Goal: Task Accomplishment & Management: Use online tool/utility

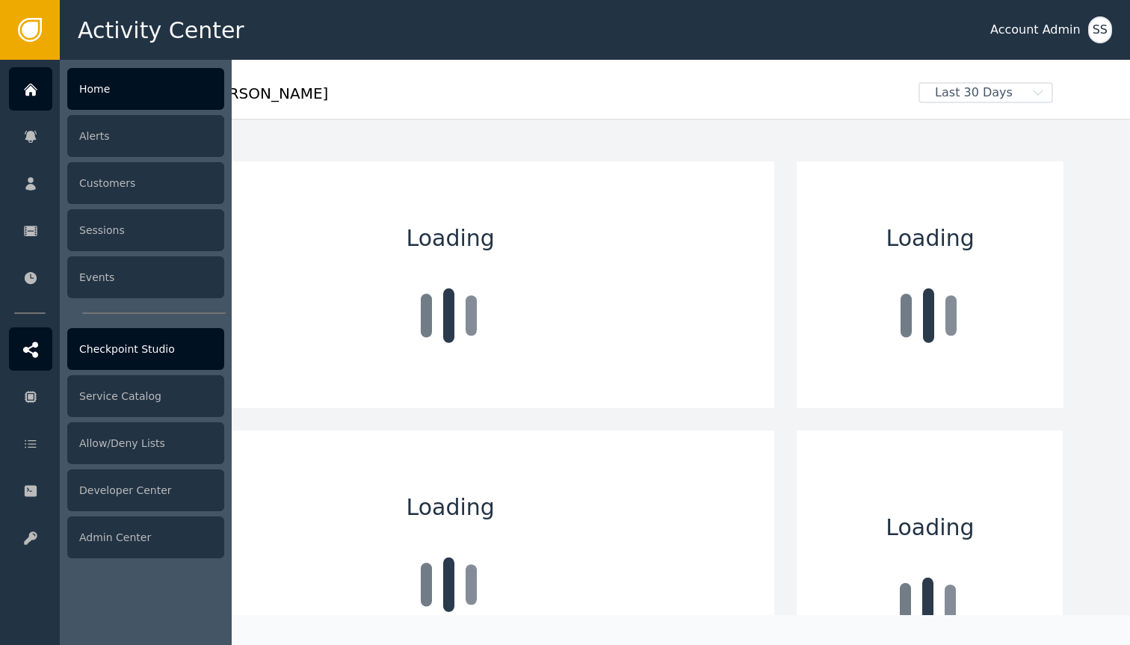
click at [194, 354] on div "Checkpoint Studio" at bounding box center [145, 349] width 157 height 42
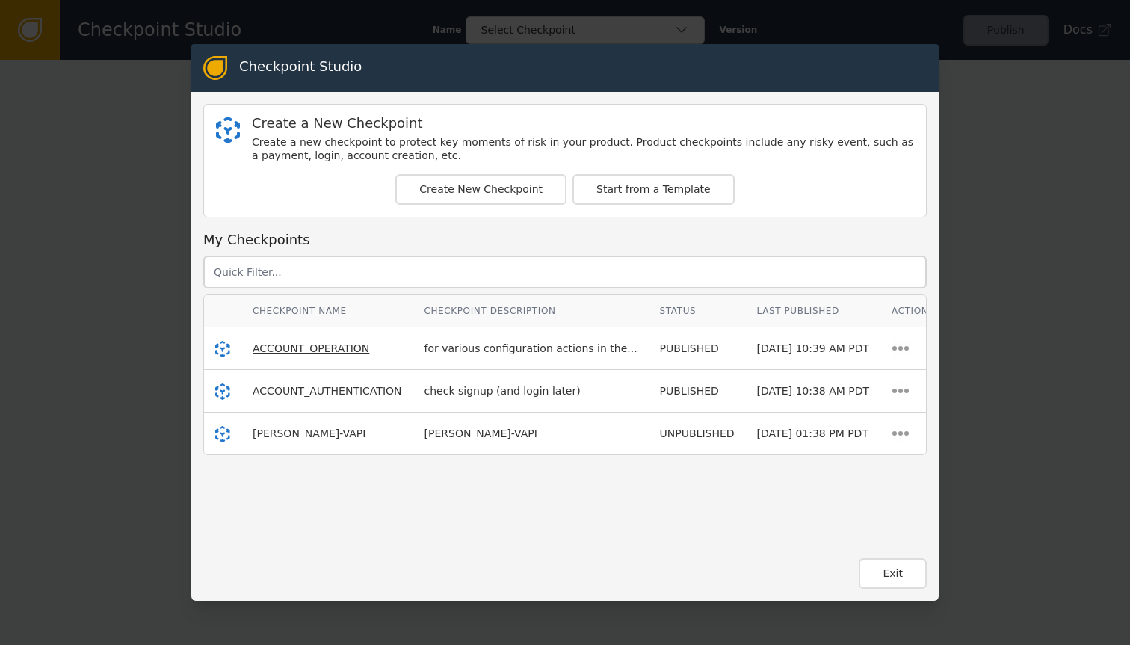
click at [328, 348] on span "ACCOUNT_OPERATION" at bounding box center [311, 348] width 117 height 12
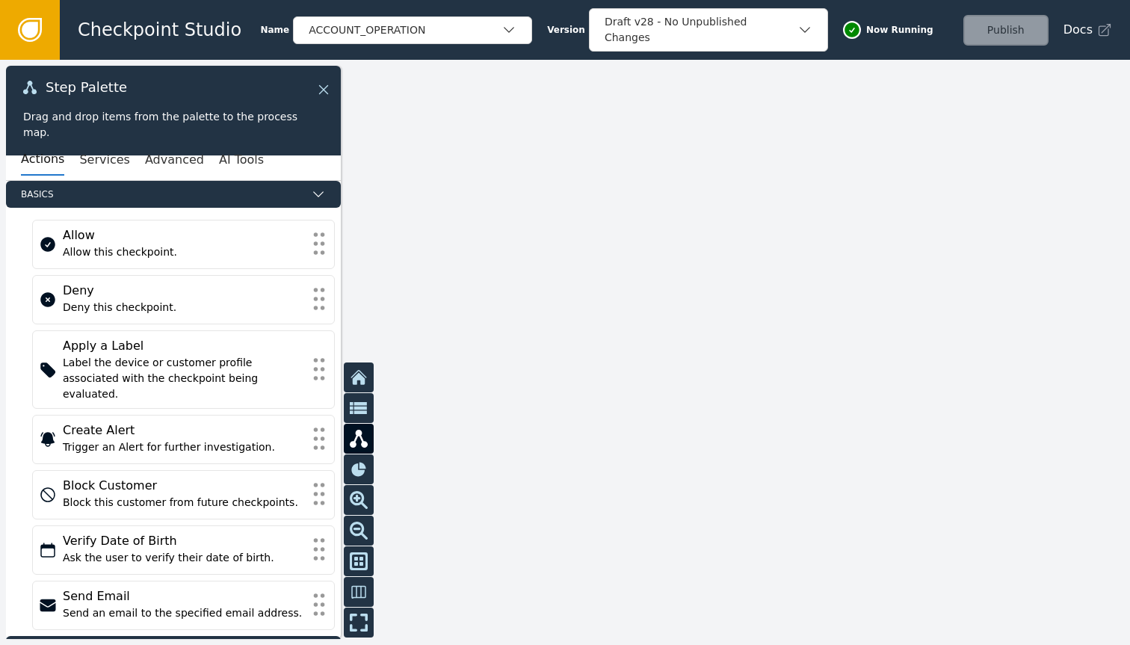
click at [319, 93] on icon at bounding box center [323, 89] width 9 height 9
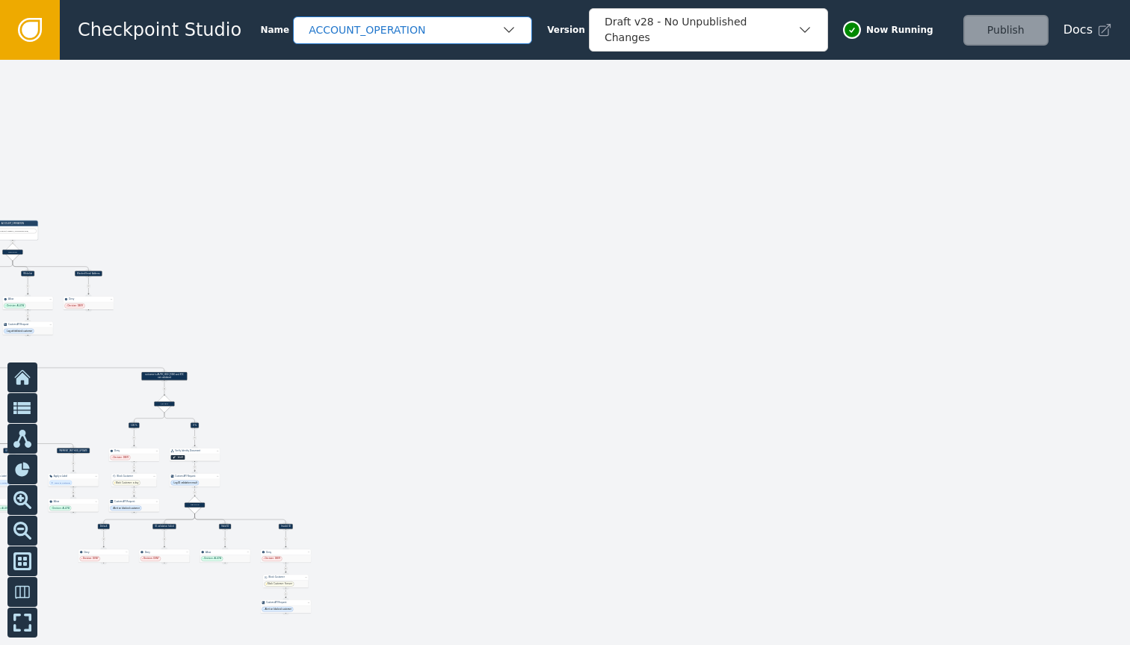
click at [423, 42] on div "ACCOUNT_OPERATION" at bounding box center [412, 30] width 239 height 28
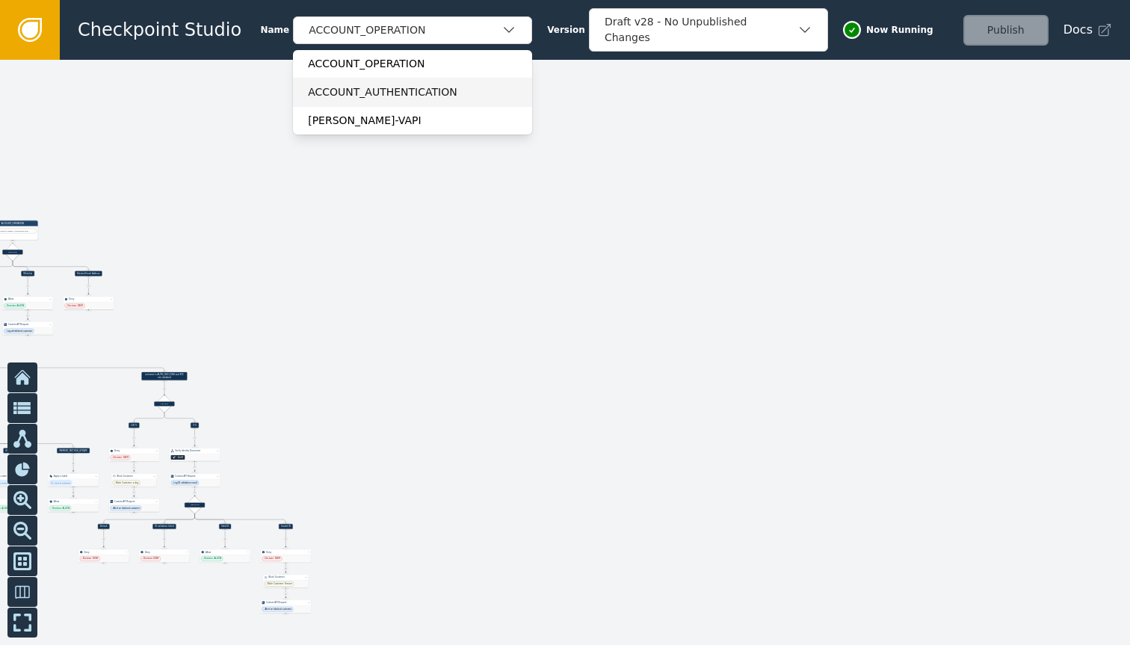
click at [421, 90] on div "ACCOUNT_AUTHENTICATION" at bounding box center [412, 92] width 209 height 16
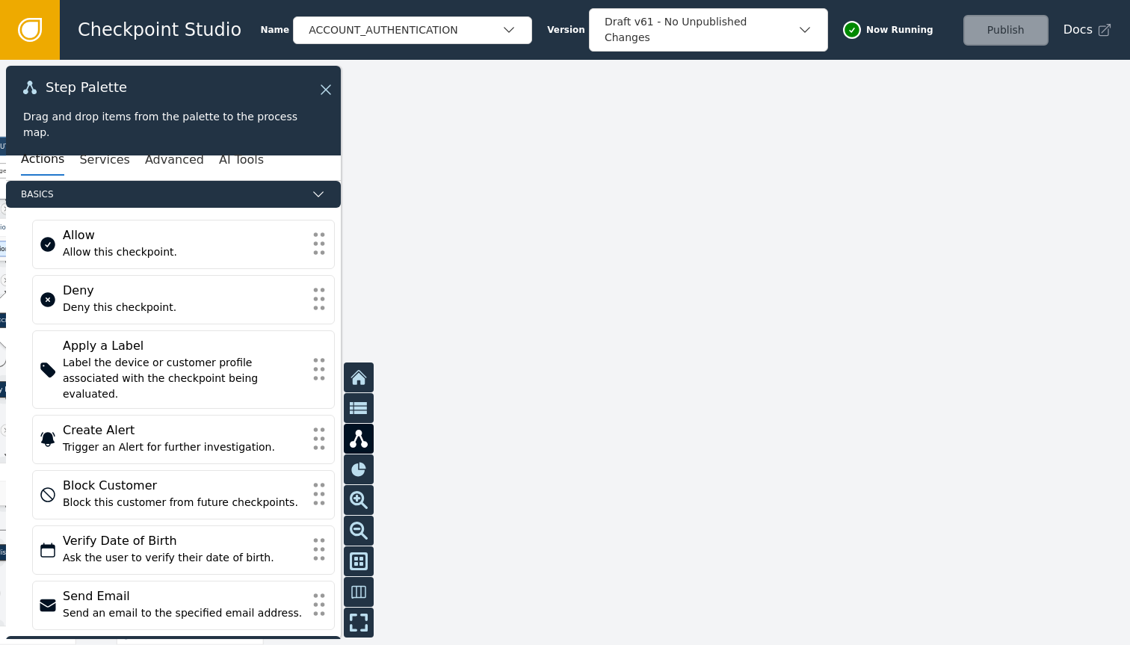
click at [316, 84] on div "Step Palette" at bounding box center [173, 95] width 301 height 28
click at [328, 91] on icon at bounding box center [323, 89] width 16 height 16
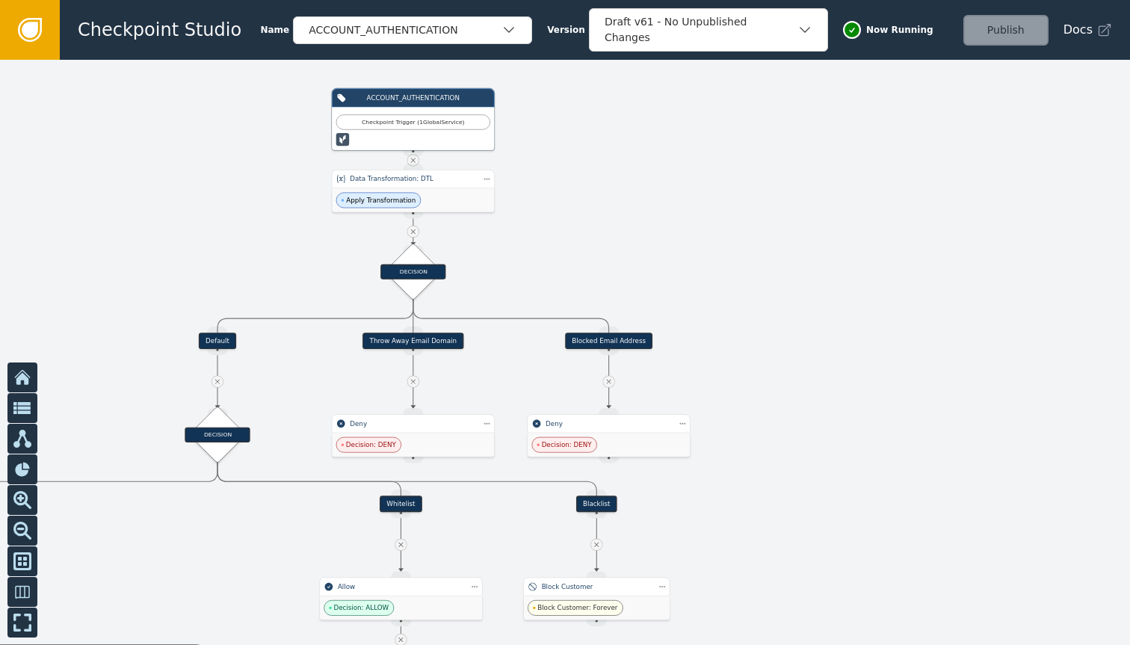
drag, startPoint x: 416, startPoint y: 241, endPoint x: 829, endPoint y: 195, distance: 416.0
click at [829, 194] on div at bounding box center [565, 352] width 1130 height 585
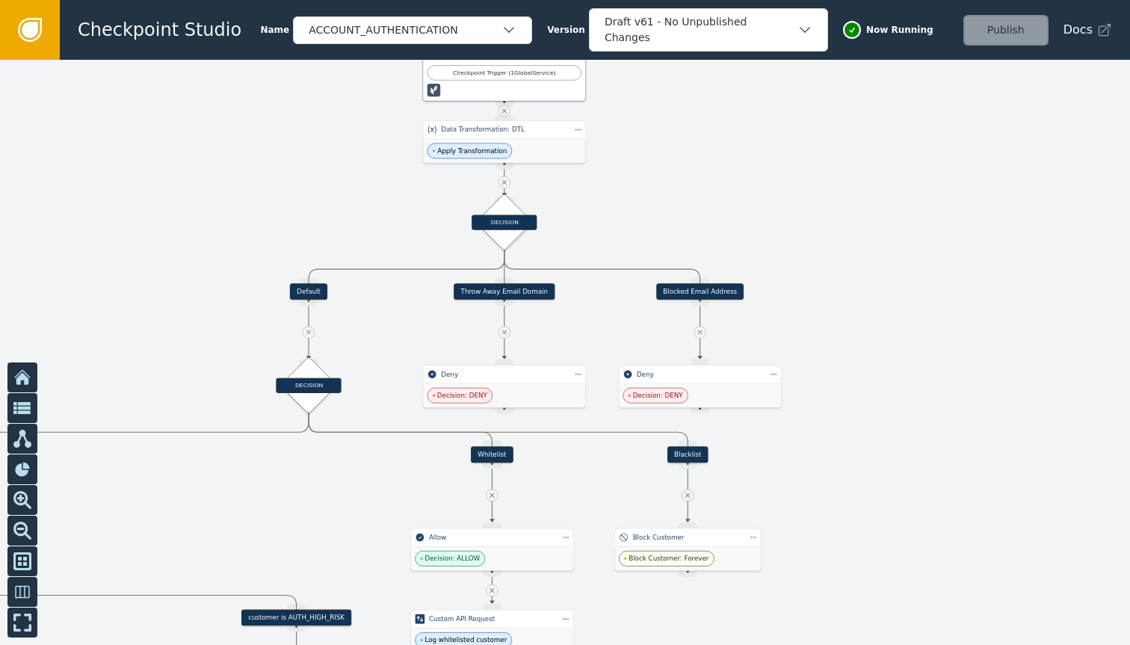
drag, startPoint x: 642, startPoint y: 307, endPoint x: 826, endPoint y: 235, distance: 197.7
click at [826, 235] on div at bounding box center [565, 352] width 1130 height 585
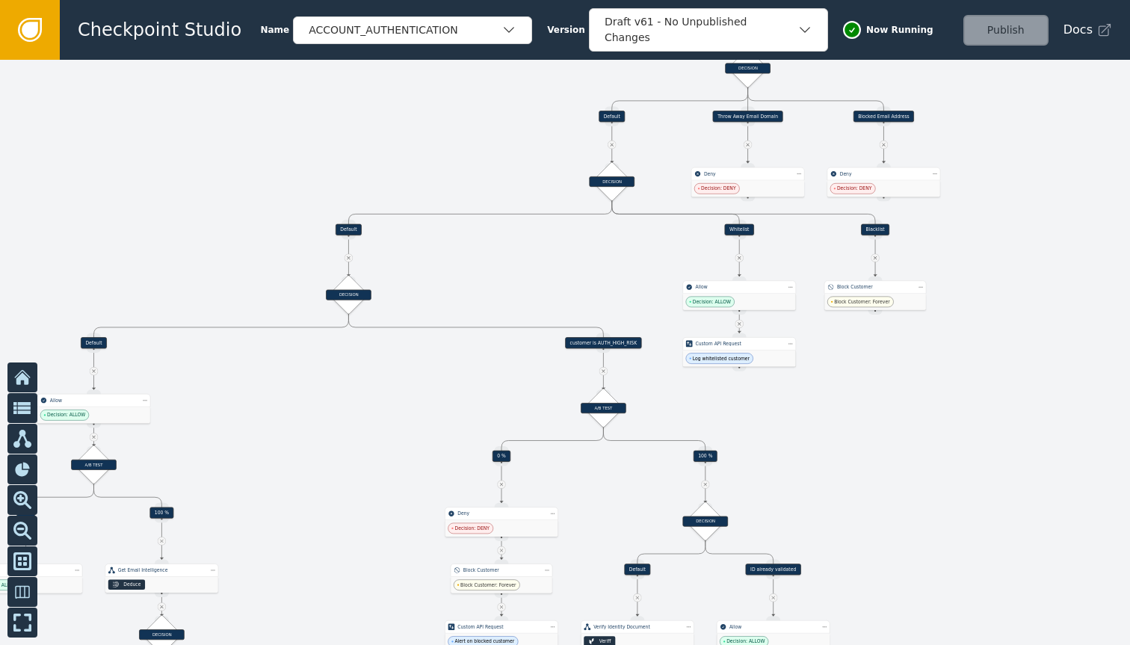
drag, startPoint x: 439, startPoint y: 398, endPoint x: 515, endPoint y: 256, distance: 161.9
click at [515, 256] on div at bounding box center [565, 352] width 1130 height 585
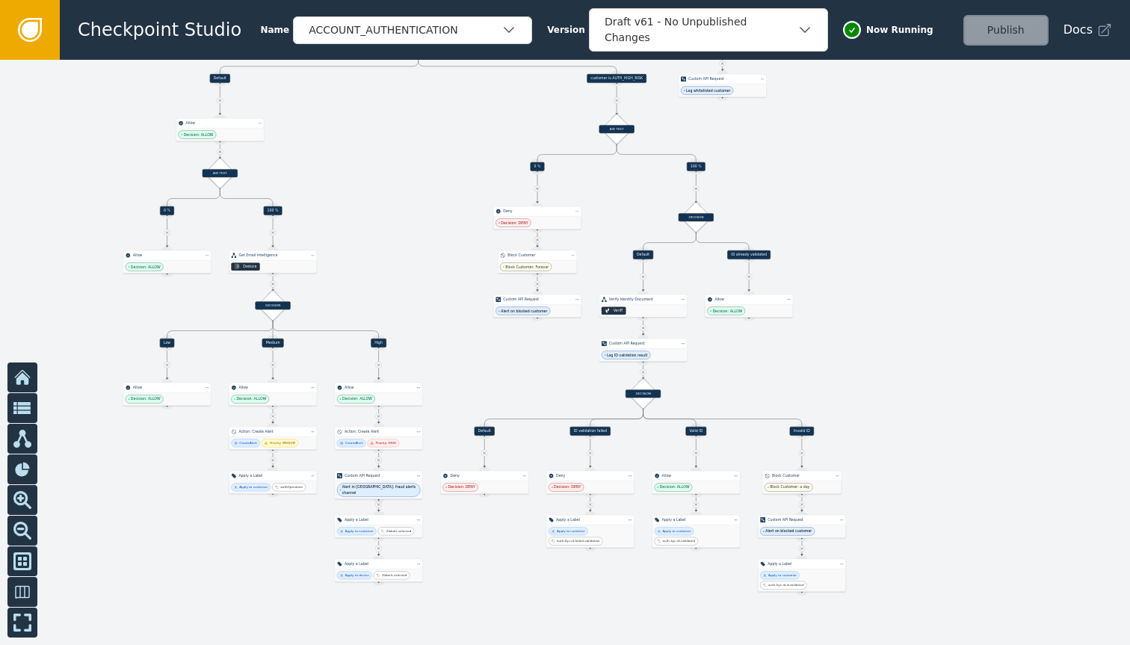
drag, startPoint x: 379, startPoint y: 431, endPoint x: 412, endPoint y: 186, distance: 247.4
click at [412, 186] on div at bounding box center [565, 352] width 1130 height 585
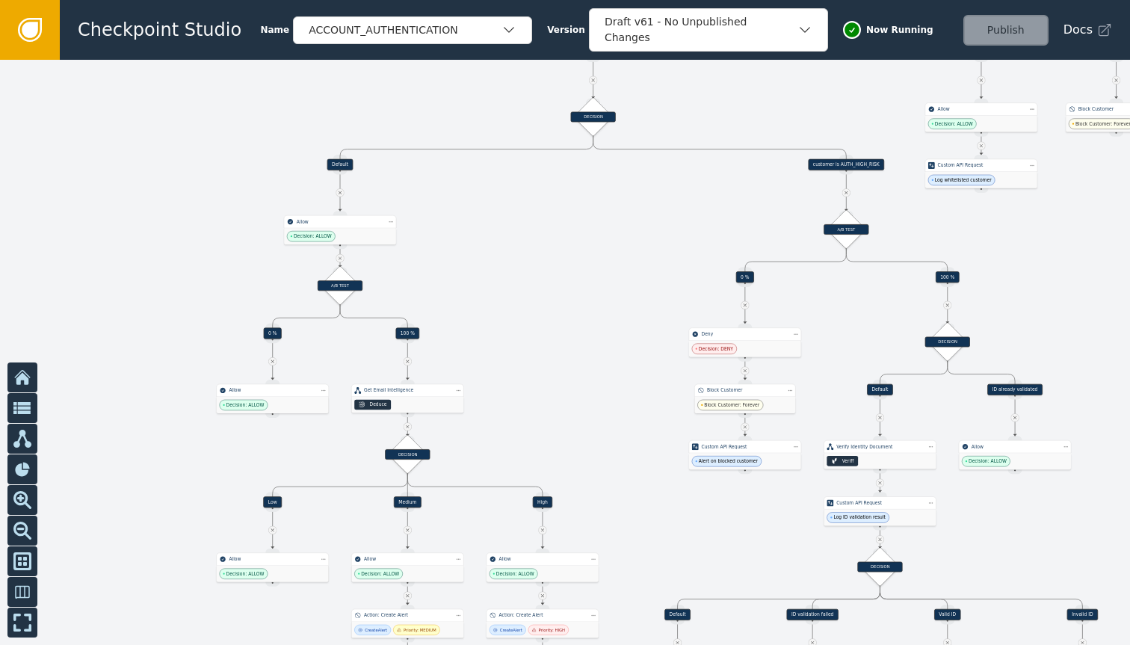
drag, startPoint x: 440, startPoint y: 292, endPoint x: 620, endPoint y: 440, distance: 233.2
click at [620, 440] on div at bounding box center [565, 352] width 1130 height 585
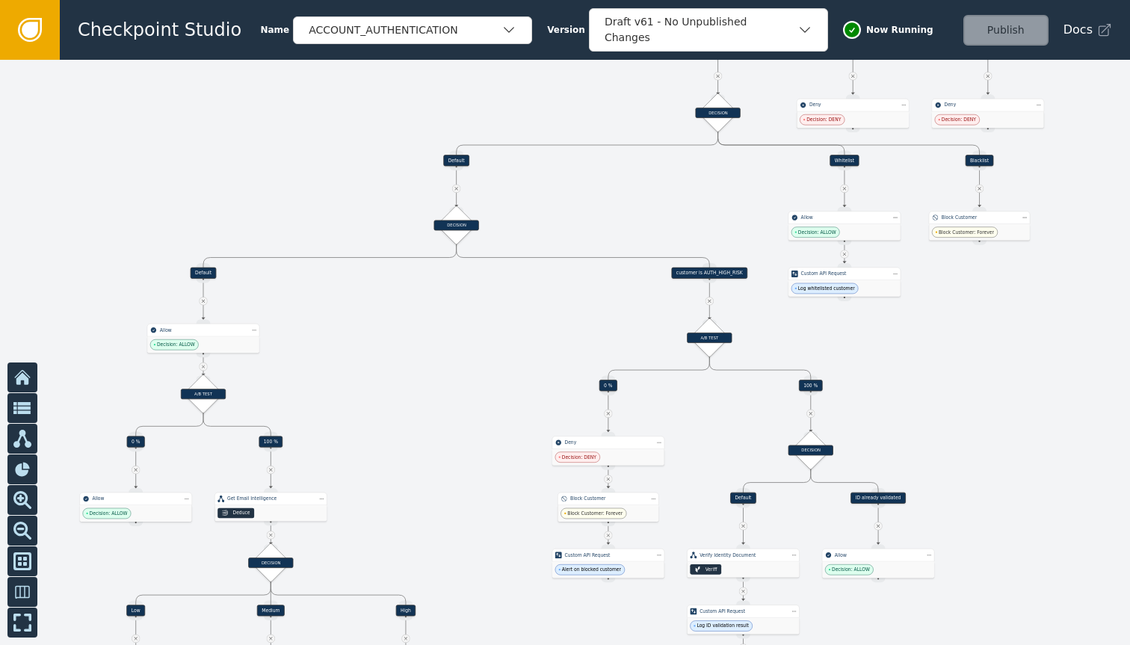
drag, startPoint x: 640, startPoint y: 274, endPoint x: 504, endPoint y: 379, distance: 172.1
click at [504, 379] on div at bounding box center [565, 352] width 1130 height 585
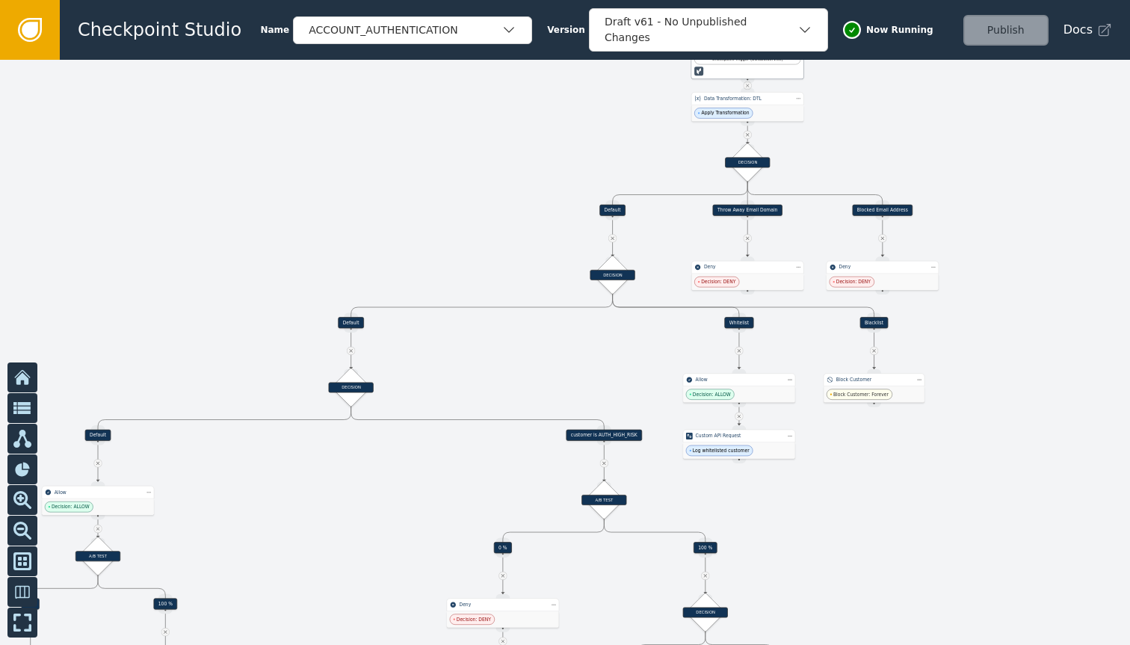
drag, startPoint x: 543, startPoint y: 312, endPoint x: 438, endPoint y: 475, distance: 193.5
click at [438, 475] on div at bounding box center [565, 352] width 1130 height 585
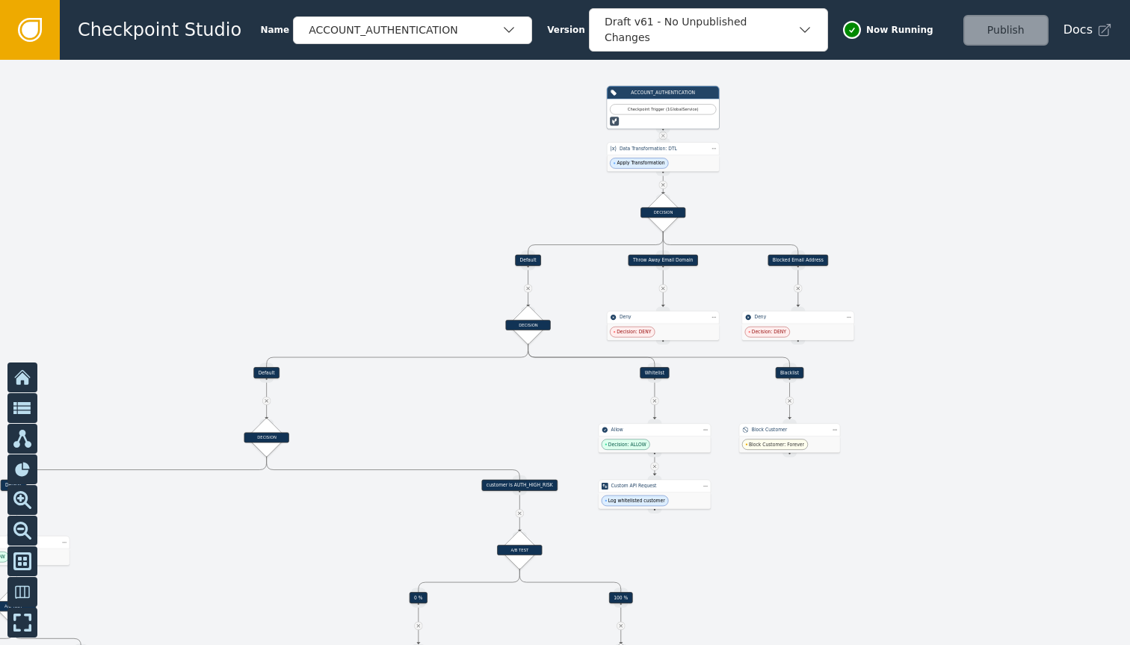
drag, startPoint x: 564, startPoint y: 352, endPoint x: 479, endPoint y: 402, distance: 98.2
click at [479, 402] on div at bounding box center [565, 352] width 1130 height 585
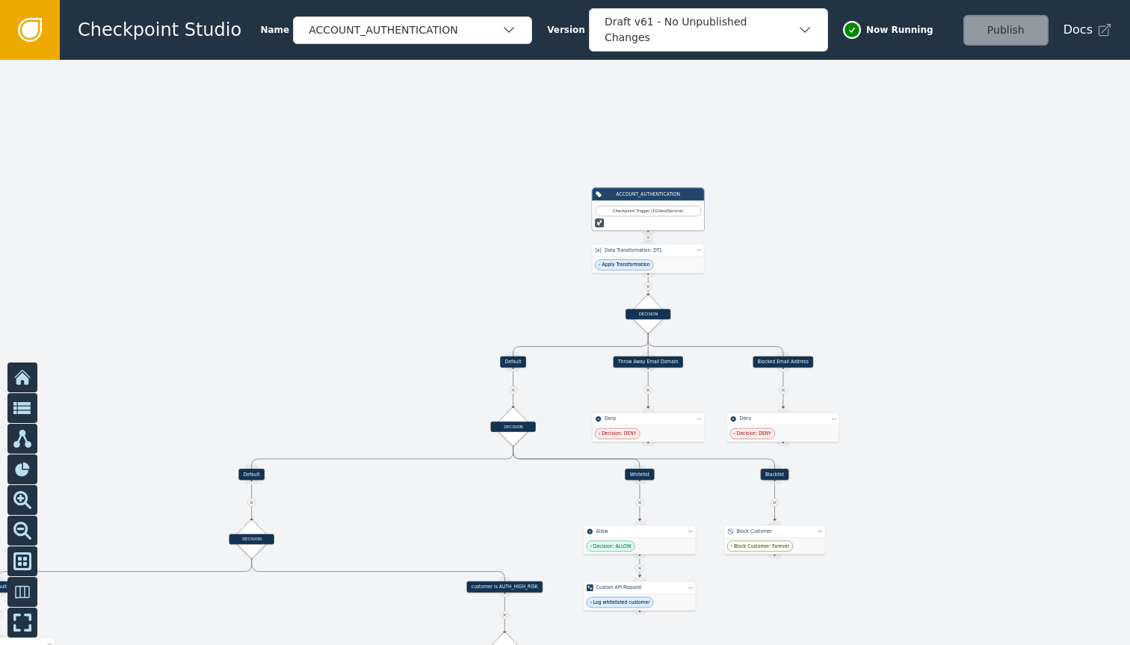
drag, startPoint x: 757, startPoint y: 514, endPoint x: 742, endPoint y: 615, distance: 102.8
click at [742, 615] on div at bounding box center [565, 352] width 1130 height 585
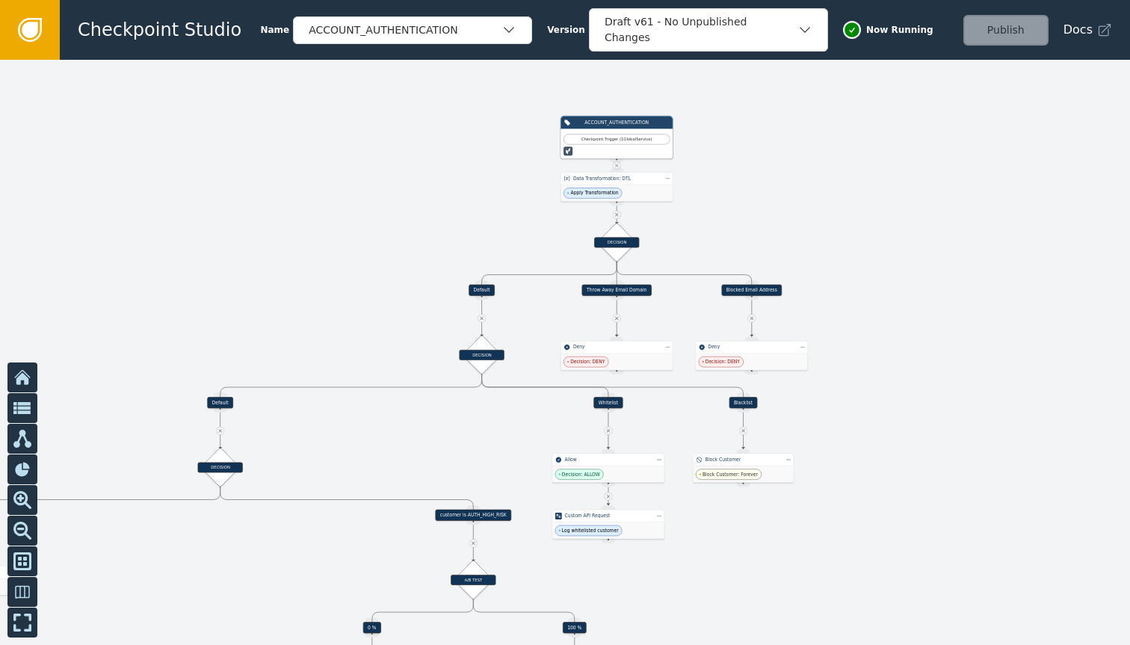
drag, startPoint x: 799, startPoint y: 263, endPoint x: 768, endPoint y: 191, distance: 78.3
click at [768, 191] on div at bounding box center [565, 352] width 1130 height 585
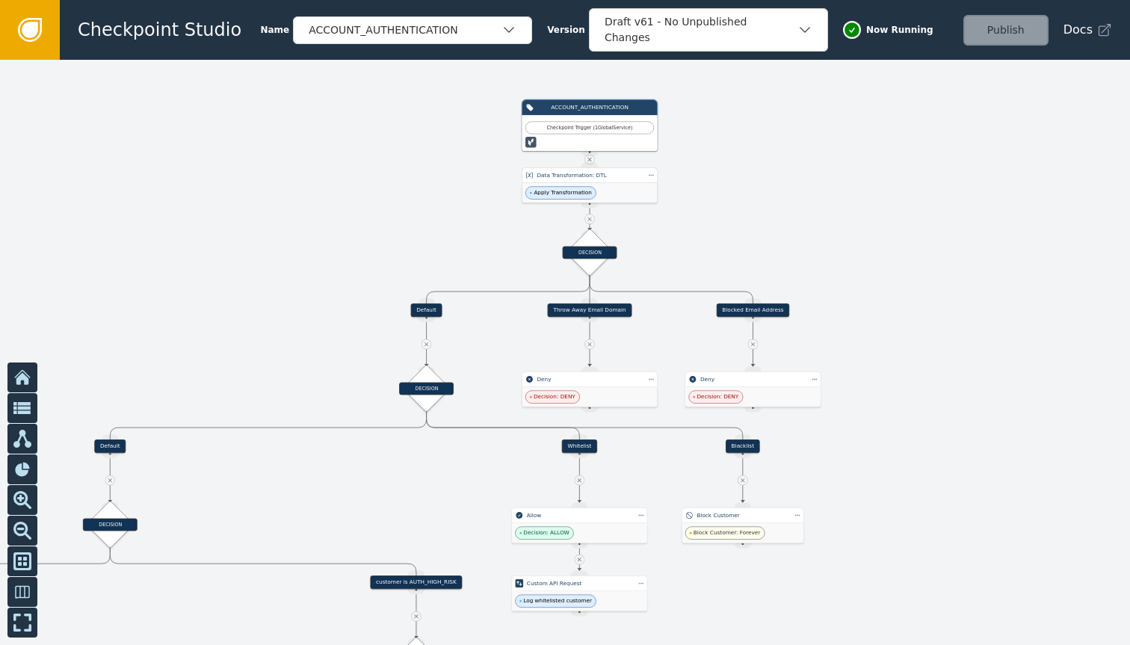
click at [629, 191] on div "Apply Transformation" at bounding box center [589, 192] width 135 height 19
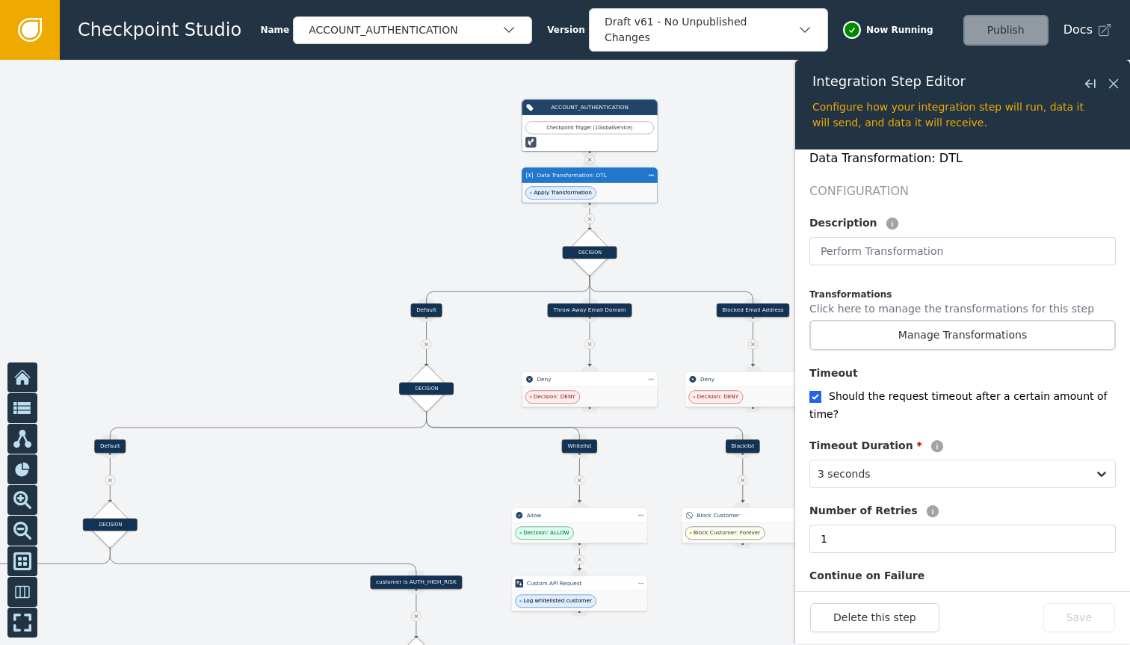
scroll to position [292, 0]
click at [1007, 324] on button "Manage Transformations" at bounding box center [963, 336] width 306 height 31
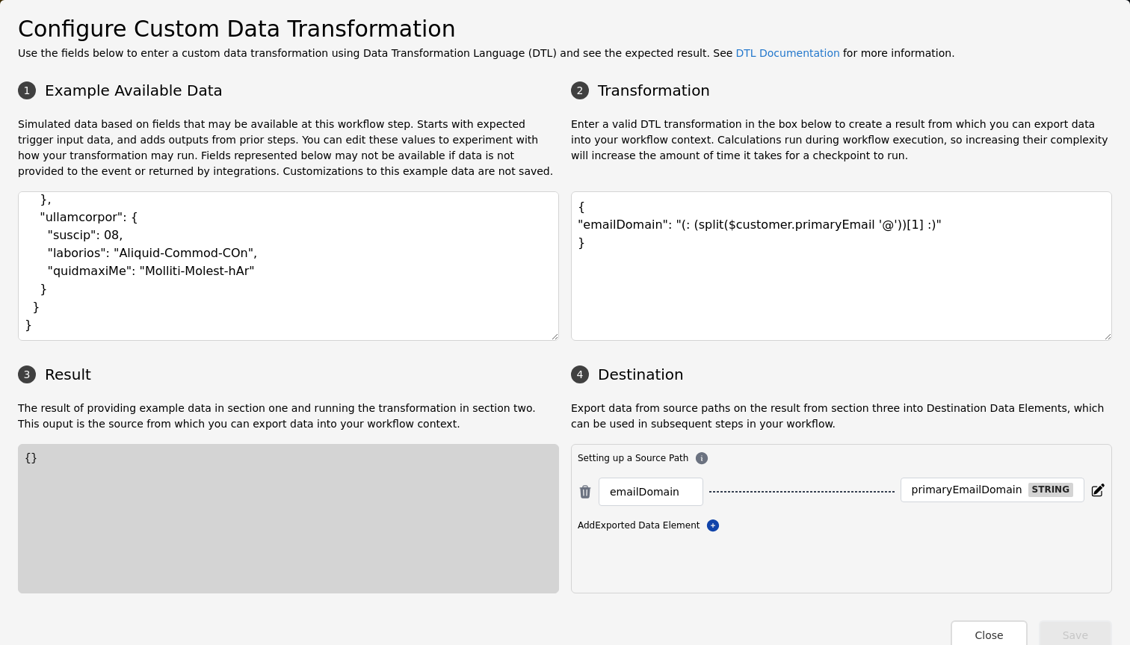
scroll to position [17, 0]
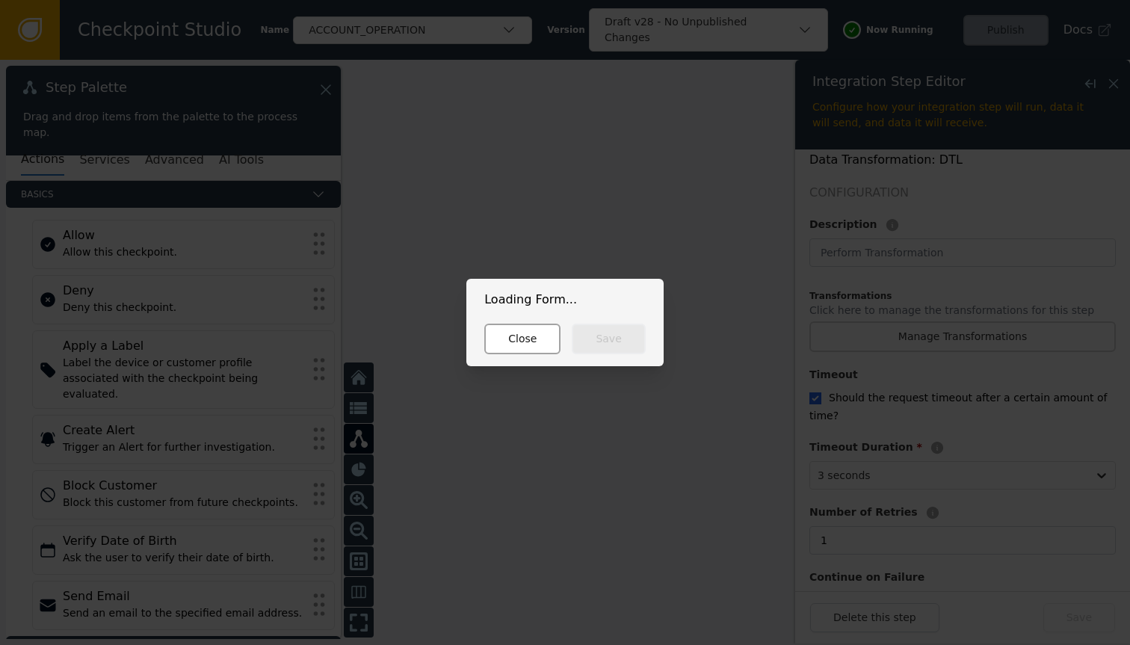
click at [520, 340] on button "Close" at bounding box center [522, 339] width 76 height 31
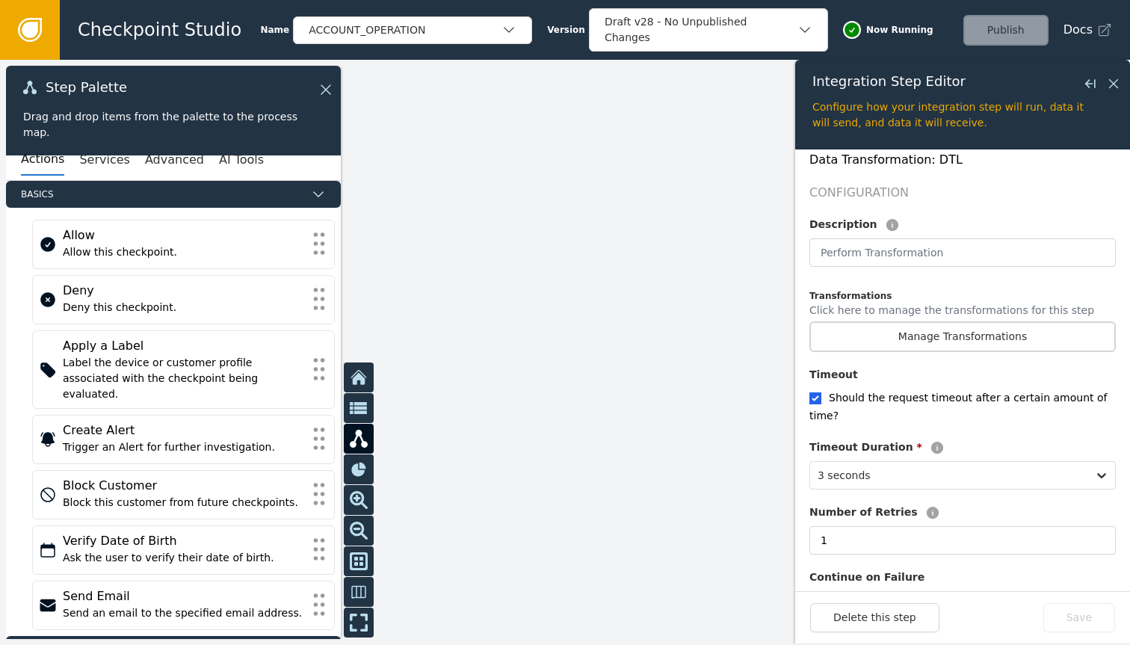
drag, startPoint x: 520, startPoint y: 340, endPoint x: 748, endPoint y: 264, distance: 239.7
click at [767, 259] on div at bounding box center [565, 352] width 1130 height 585
click at [320, 94] on icon at bounding box center [323, 89] width 16 height 16
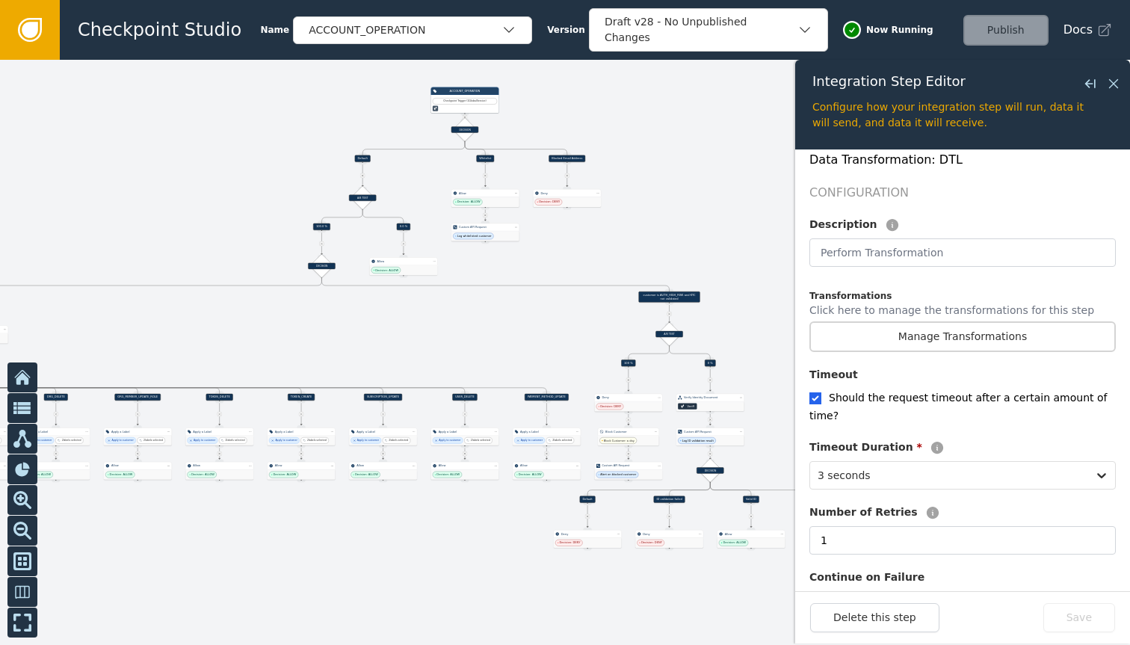
drag, startPoint x: 398, startPoint y: 457, endPoint x: 873, endPoint y: 293, distance: 502.4
click at [873, 293] on div "Target Handle for step 100.0 % Source Handle for step Target Handle for step 0.…" at bounding box center [565, 352] width 1130 height 585
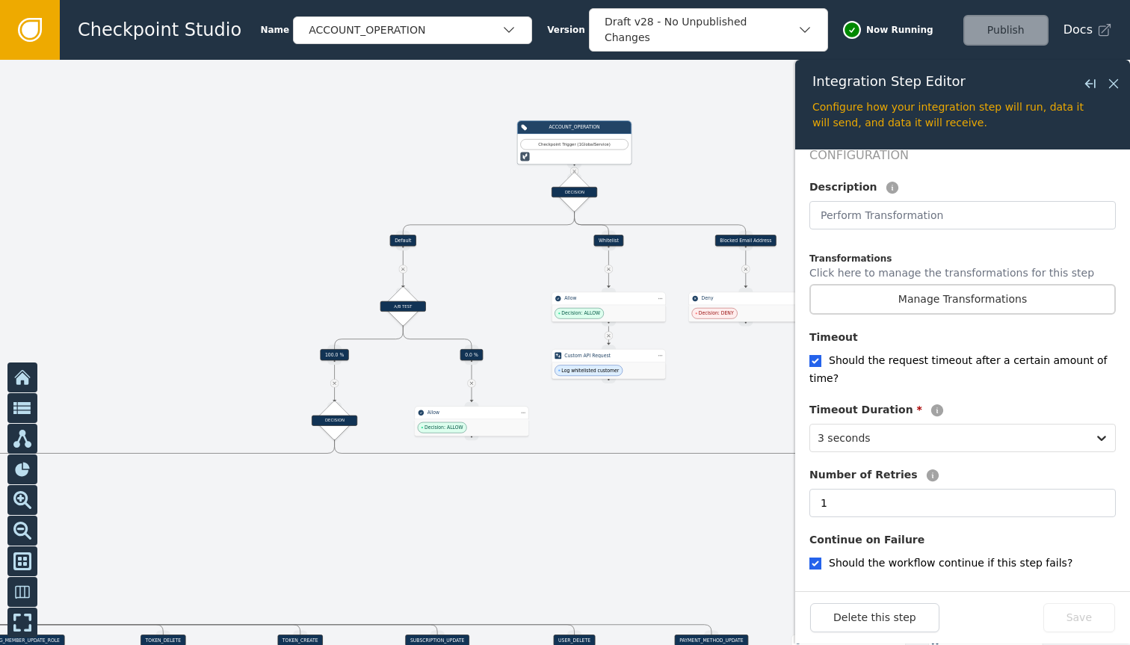
drag, startPoint x: 523, startPoint y: 227, endPoint x: 709, endPoint y: 371, distance: 235.0
click at [709, 371] on div at bounding box center [565, 352] width 1130 height 585
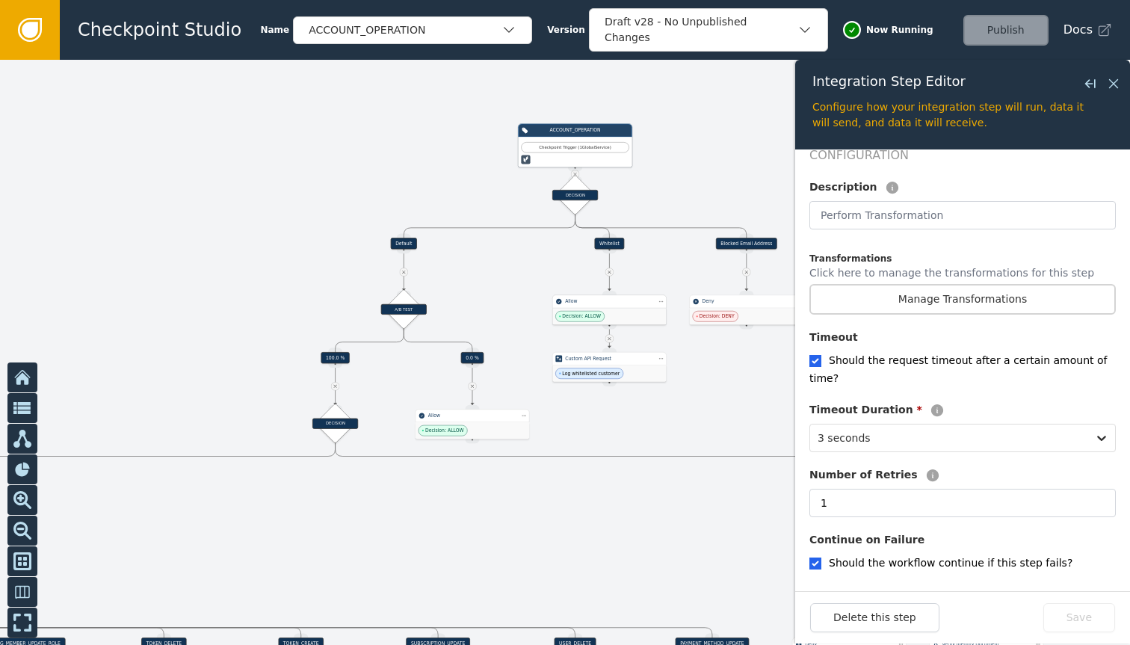
click at [638, 320] on div "Decision: ALLOW" at bounding box center [609, 316] width 114 height 16
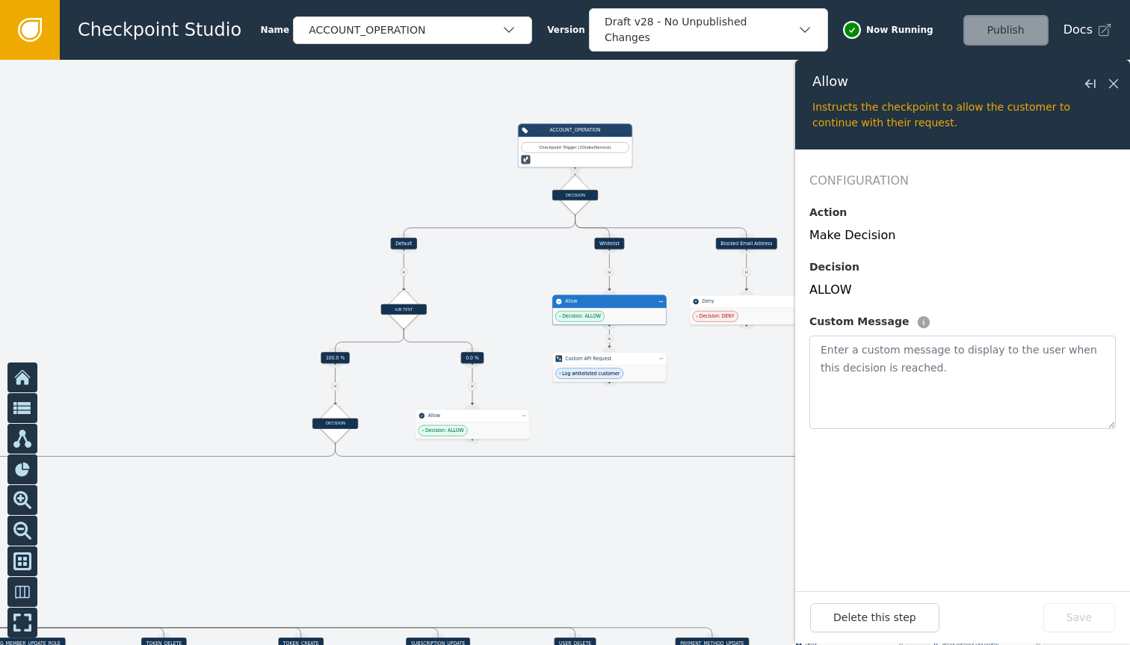
scroll to position [0, 0]
click at [633, 401] on div at bounding box center [565, 352] width 1130 height 585
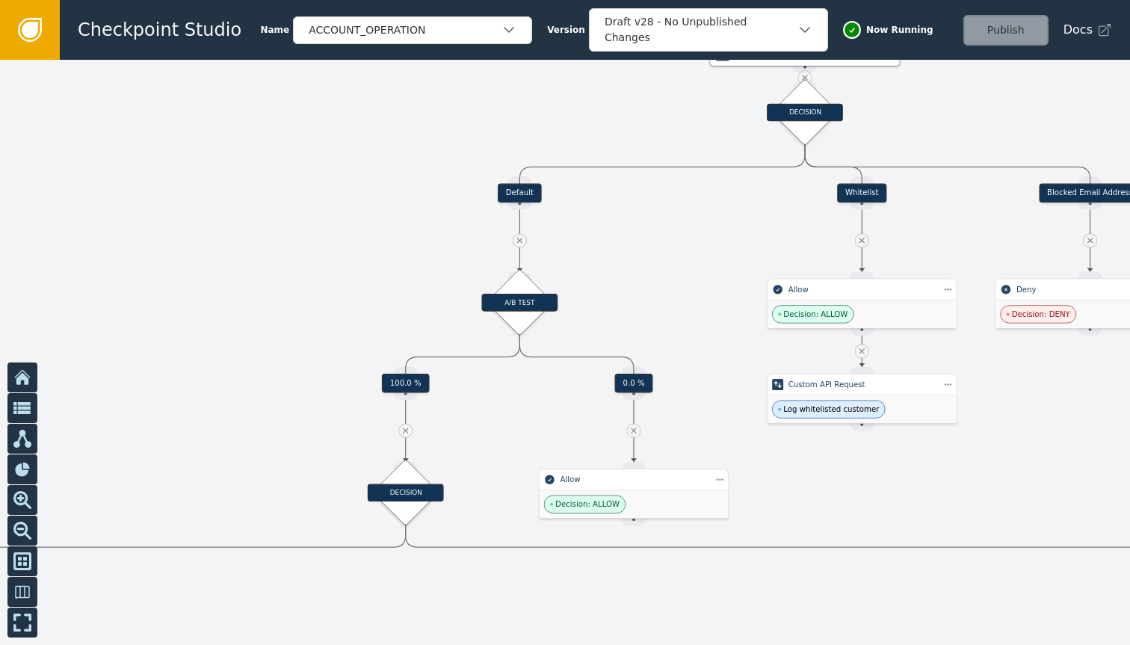
drag, startPoint x: 465, startPoint y: 446, endPoint x: 597, endPoint y: 452, distance: 132.4
click at [597, 452] on div at bounding box center [565, 352] width 1130 height 585
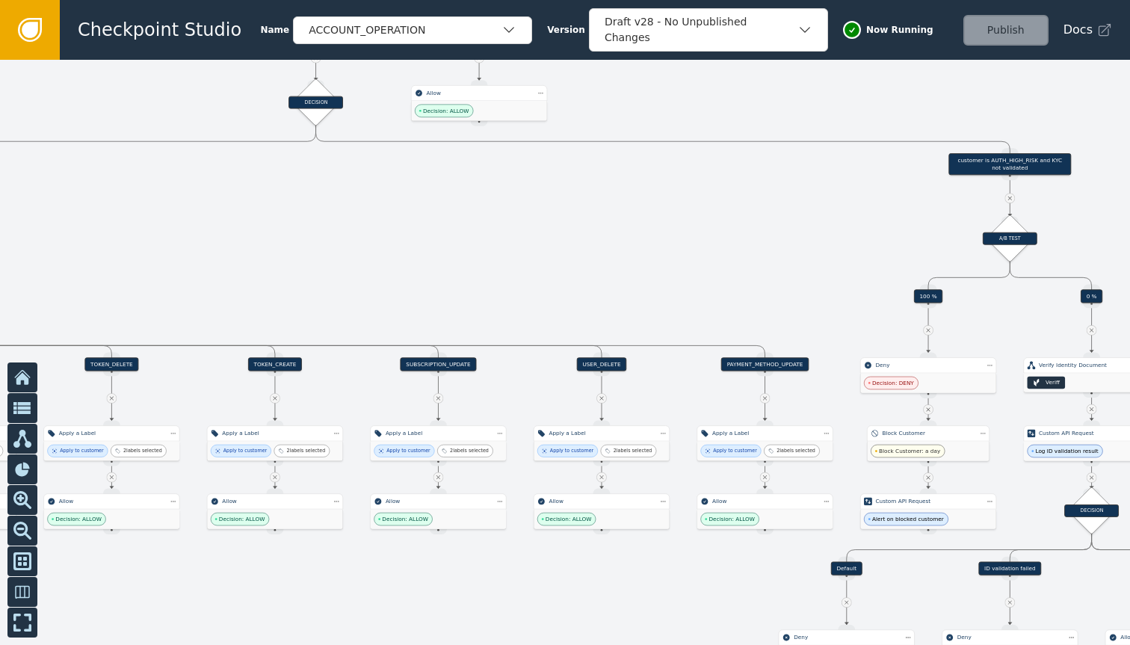
drag, startPoint x: 619, startPoint y: 552, endPoint x: 476, endPoint y: 169, distance: 408.5
click at [476, 169] on div at bounding box center [565, 352] width 1130 height 585
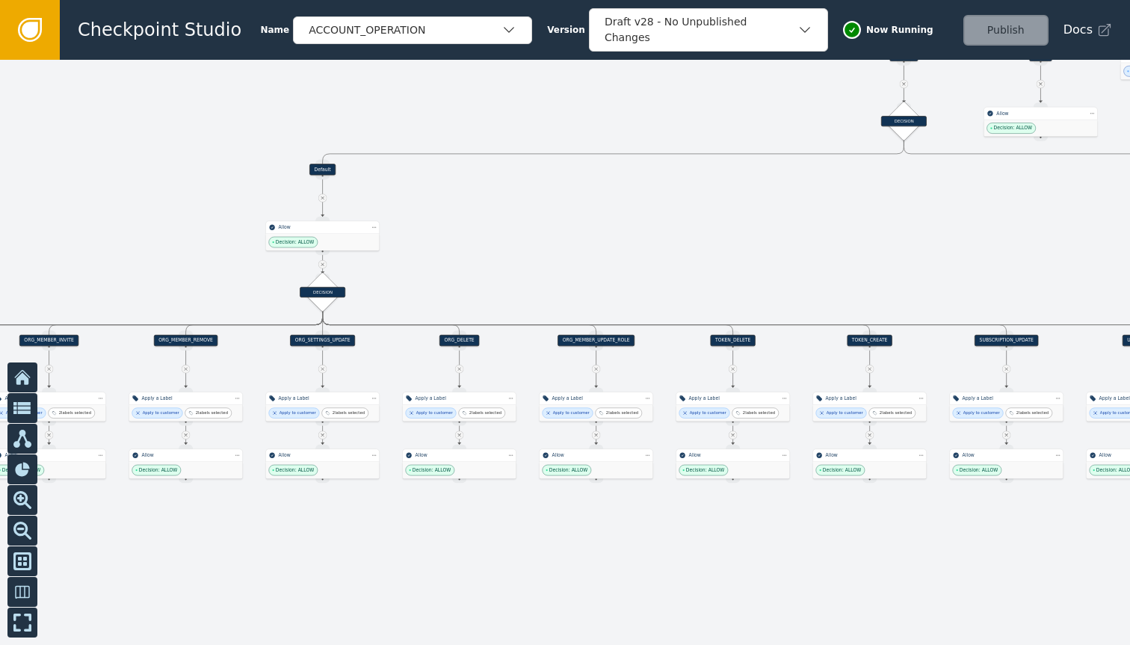
drag, startPoint x: 448, startPoint y: 209, endPoint x: 1049, endPoint y: 219, distance: 601.1
click at [1049, 219] on div at bounding box center [565, 352] width 1130 height 585
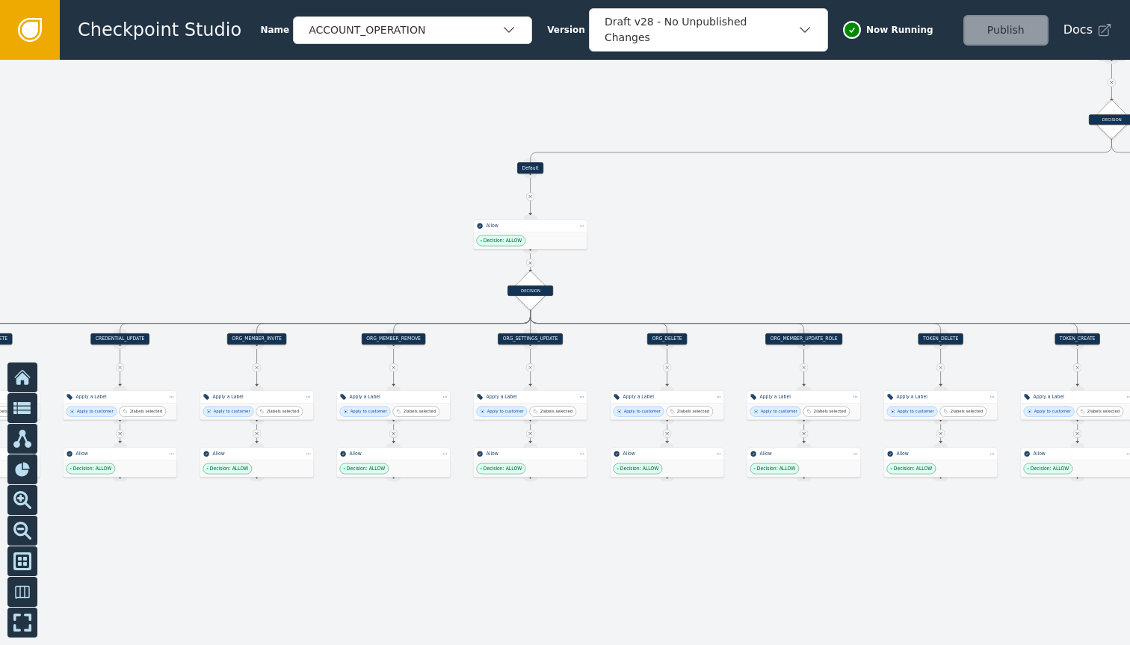
drag, startPoint x: 678, startPoint y: 245, endPoint x: 861, endPoint y: 244, distance: 183.2
click at [861, 244] on div at bounding box center [565, 352] width 1130 height 585
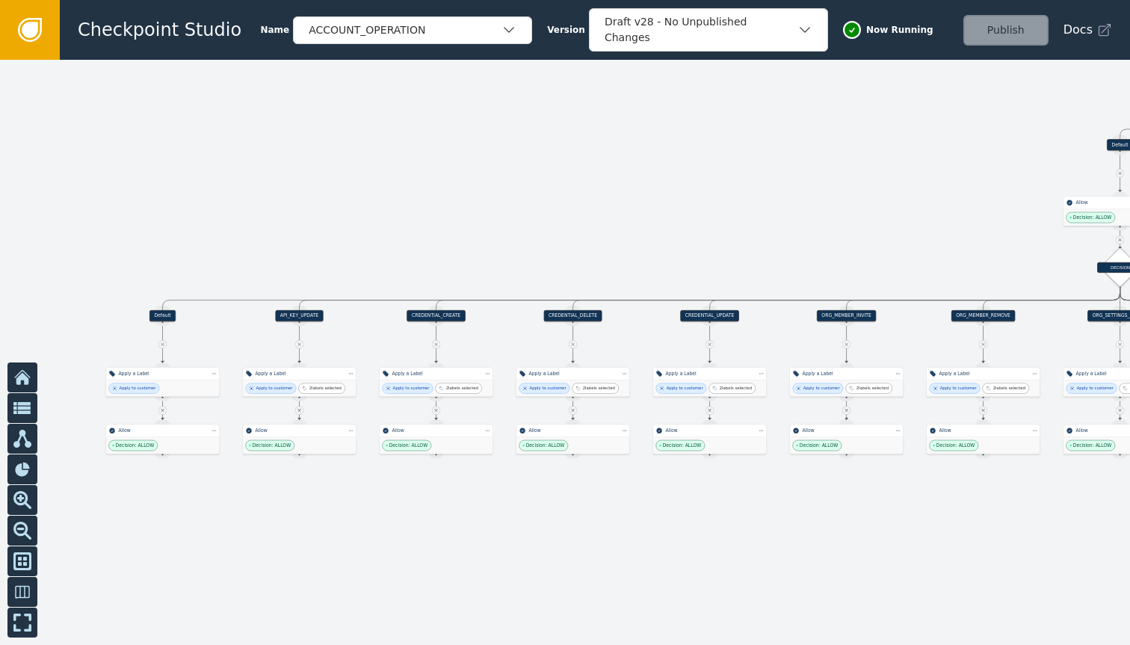
drag, startPoint x: 271, startPoint y: 244, endPoint x: 854, endPoint y: 215, distance: 583.8
click at [854, 215] on div at bounding box center [565, 352] width 1130 height 585
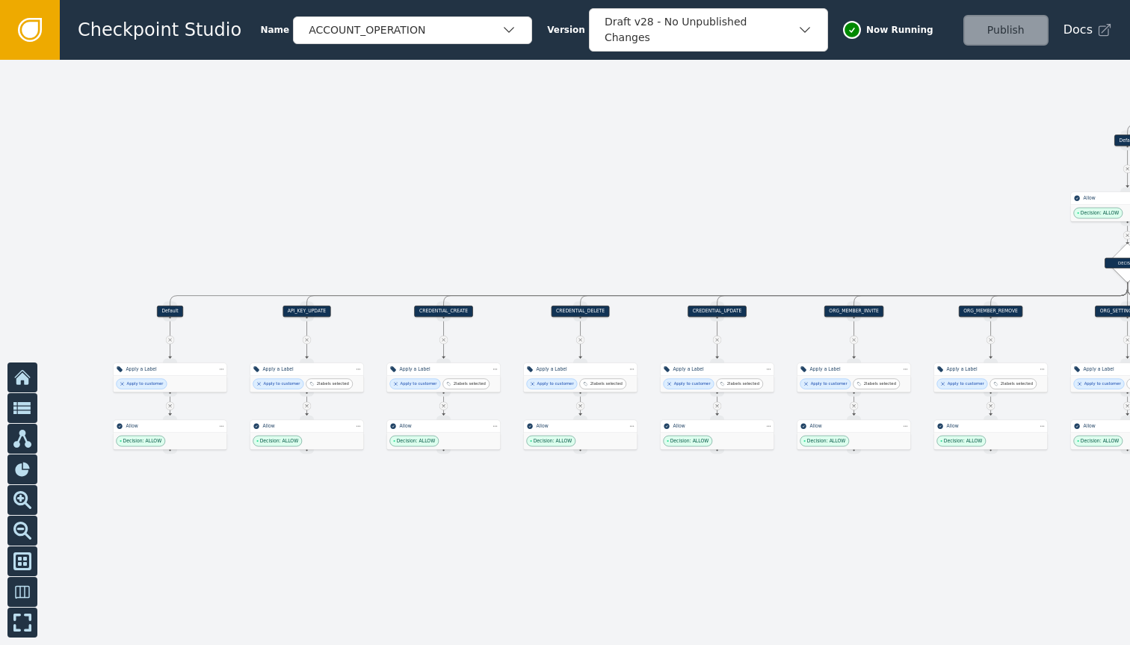
click at [757, 523] on div at bounding box center [565, 352] width 1130 height 585
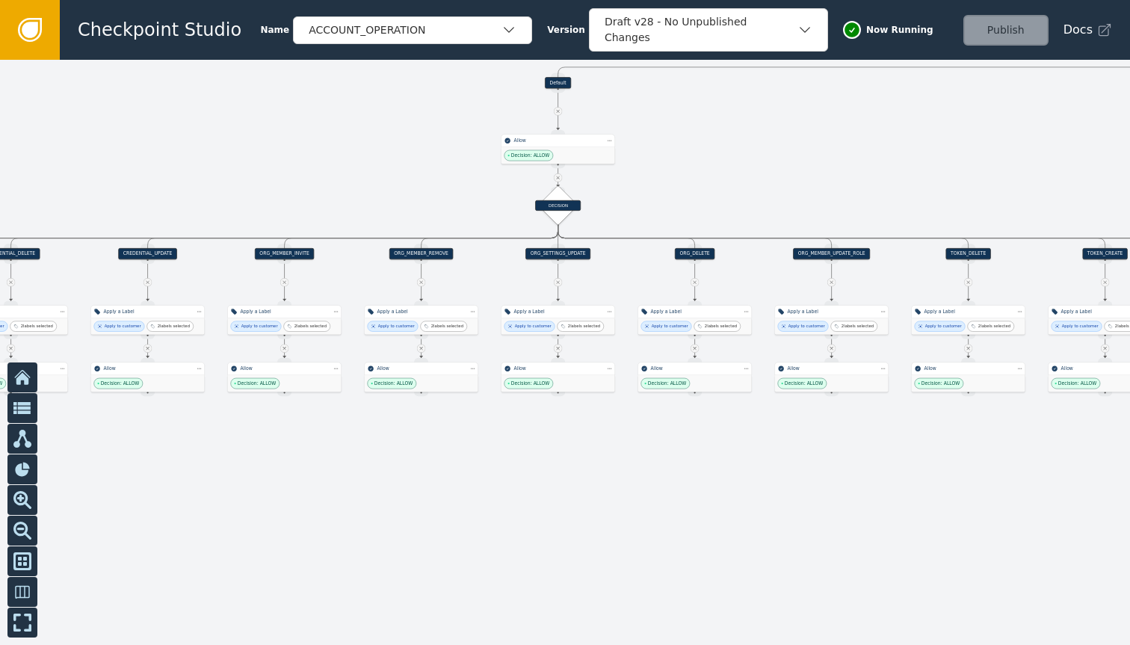
drag, startPoint x: 940, startPoint y: 511, endPoint x: 366, endPoint y: 454, distance: 577.7
click at [366, 454] on div at bounding box center [565, 352] width 1130 height 585
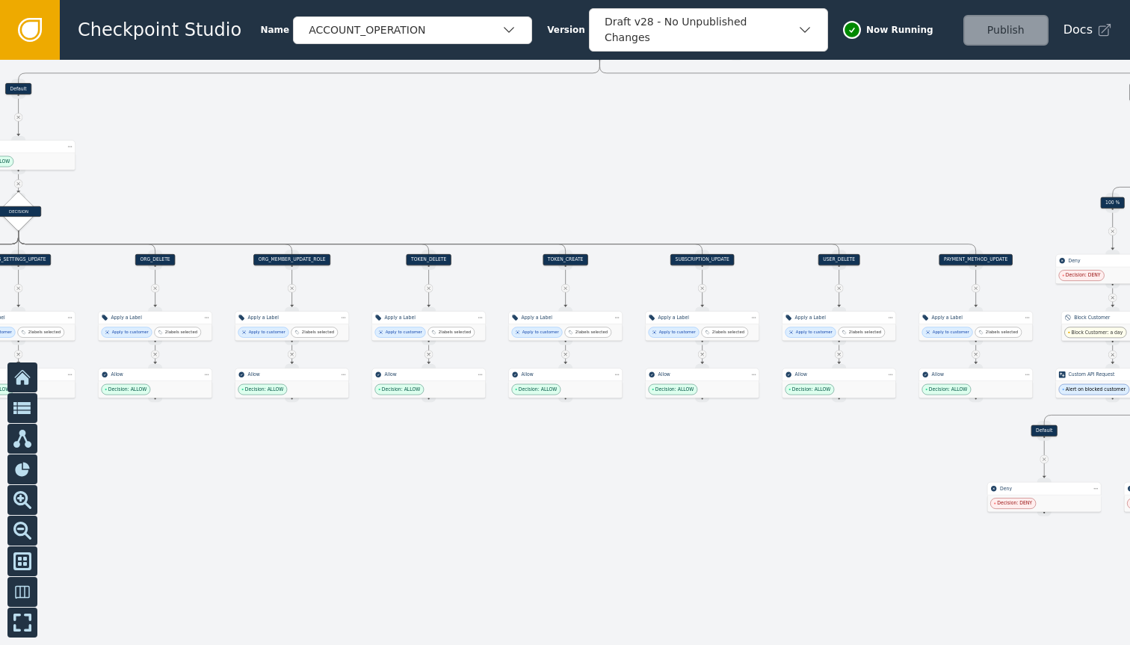
drag, startPoint x: 821, startPoint y: 435, endPoint x: 286, endPoint y: 441, distance: 534.5
click at [286, 441] on div at bounding box center [565, 352] width 1130 height 585
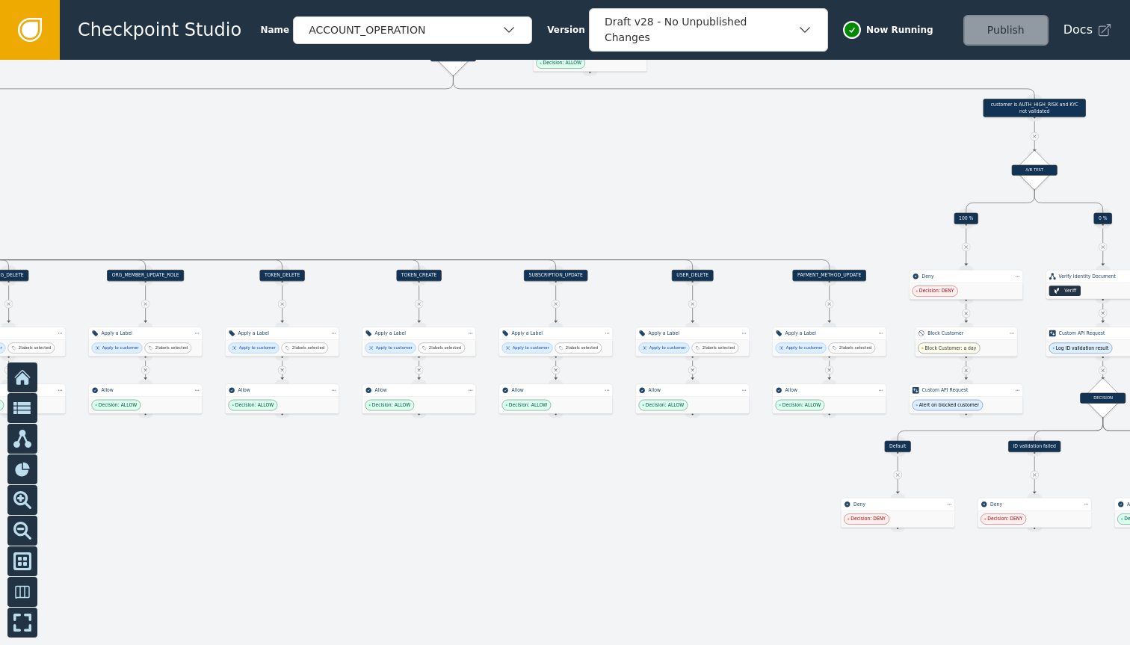
drag, startPoint x: 706, startPoint y: 463, endPoint x: 559, endPoint y: 478, distance: 147.4
click at [559, 478] on div at bounding box center [565, 352] width 1130 height 585
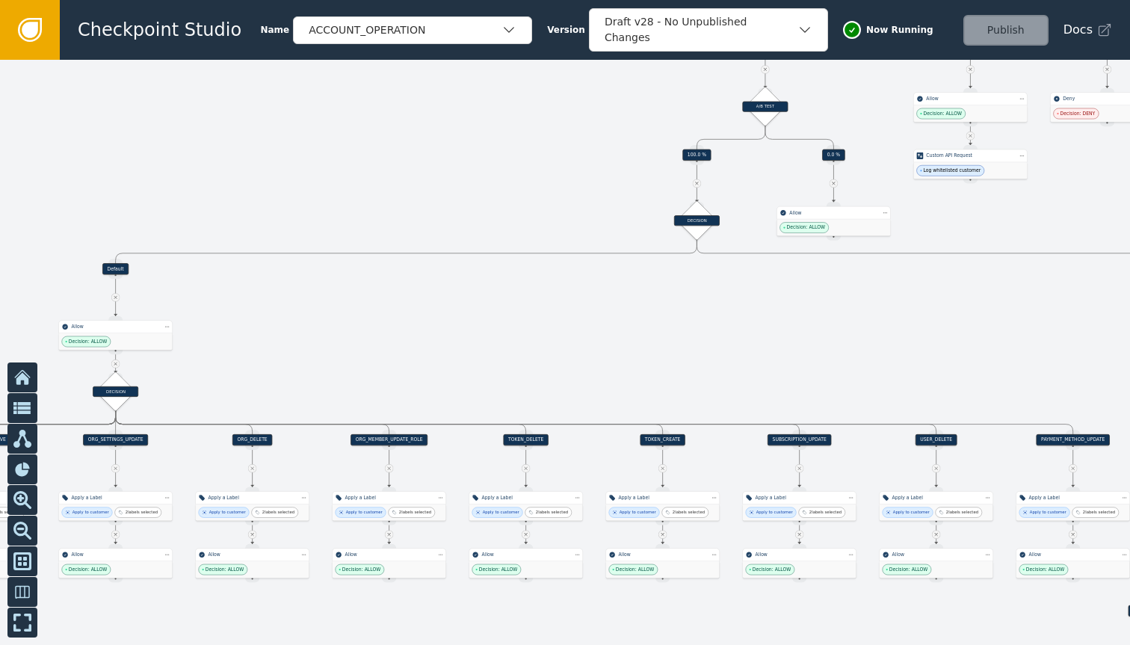
drag, startPoint x: 560, startPoint y: 480, endPoint x: 809, endPoint y: 644, distance: 298.3
click at [809, 644] on div at bounding box center [565, 352] width 1130 height 585
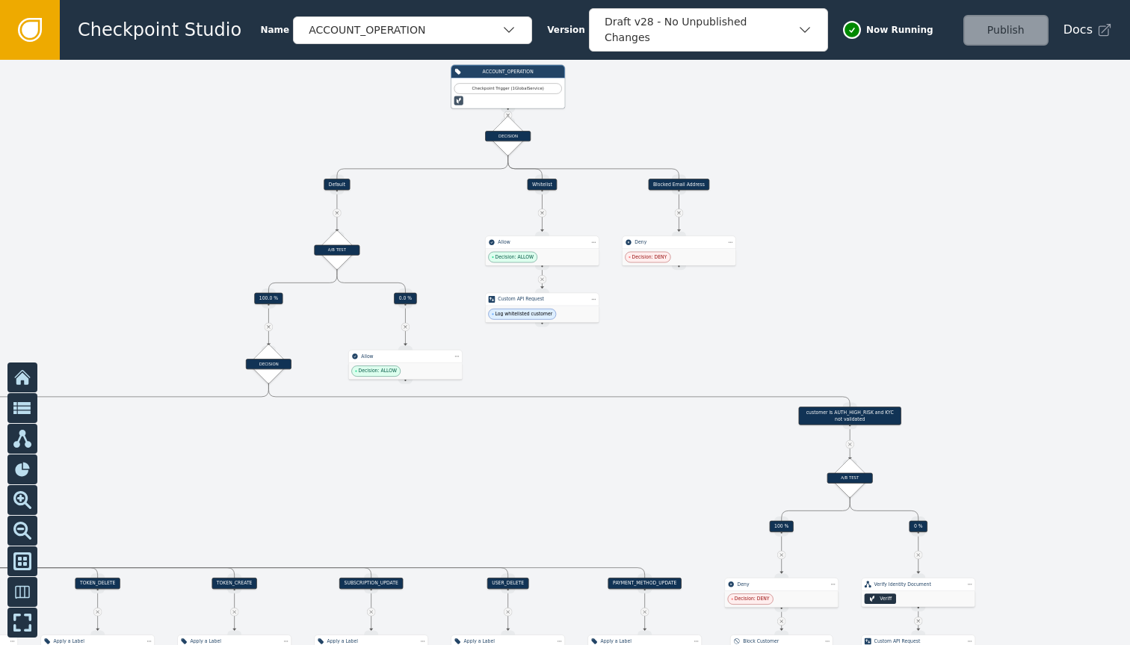
drag, startPoint x: 770, startPoint y: 357, endPoint x: 321, endPoint y: 513, distance: 474.7
click at [321, 513] on div at bounding box center [565, 352] width 1130 height 585
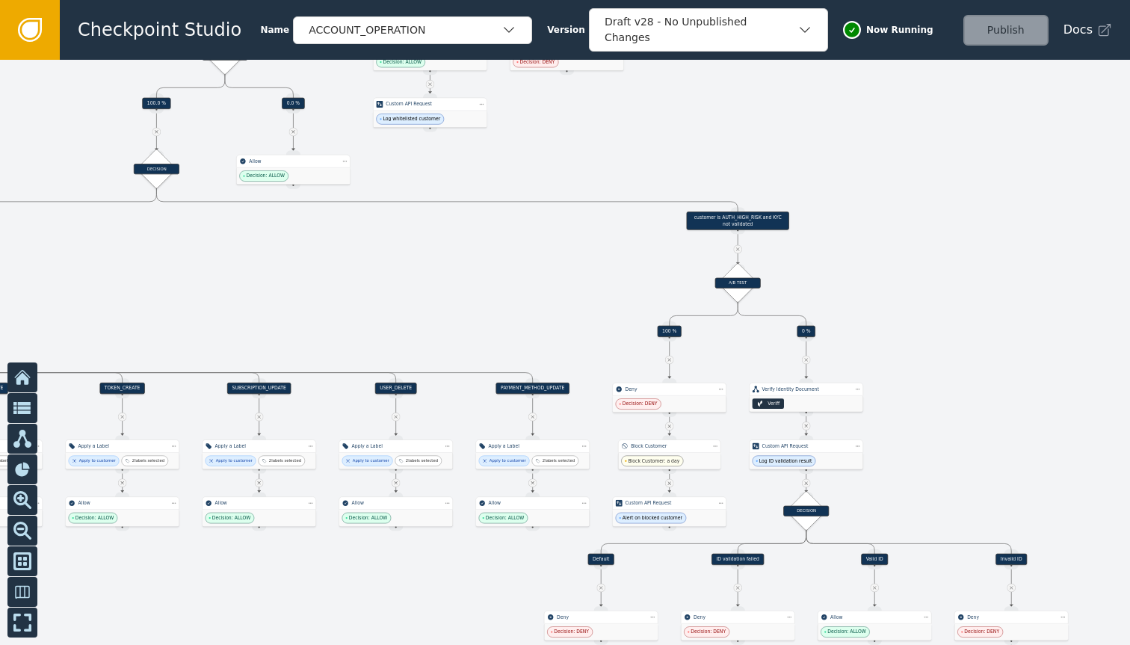
drag, startPoint x: 649, startPoint y: 362, endPoint x: 552, endPoint y: 155, distance: 228.7
click at [552, 155] on div at bounding box center [565, 352] width 1130 height 585
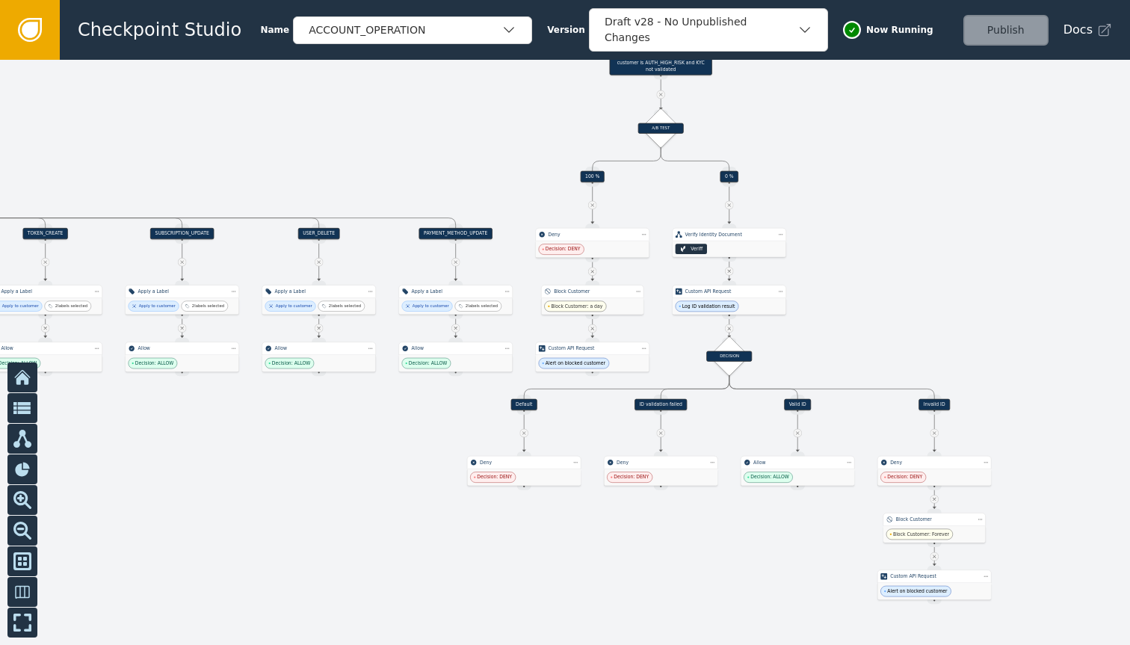
drag, startPoint x: 579, startPoint y: 331, endPoint x: 502, endPoint y: 173, distance: 175.8
click at [502, 173] on div at bounding box center [565, 352] width 1130 height 585
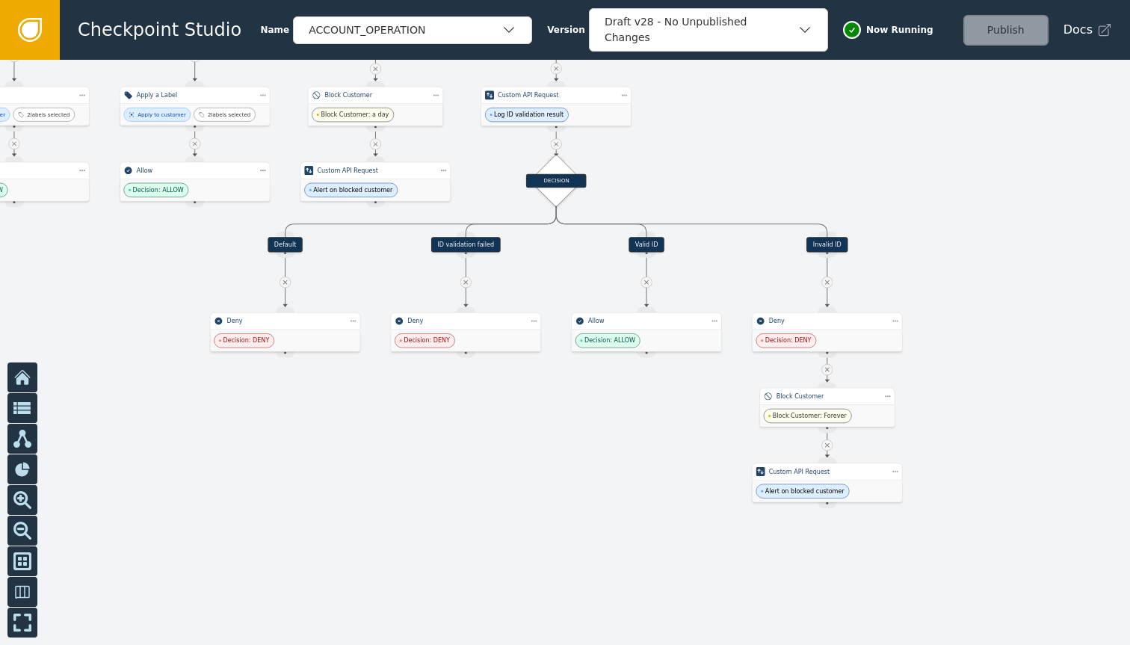
drag, startPoint x: 467, startPoint y: 494, endPoint x: 222, endPoint y: 264, distance: 336.3
click at [222, 264] on div at bounding box center [565, 352] width 1130 height 585
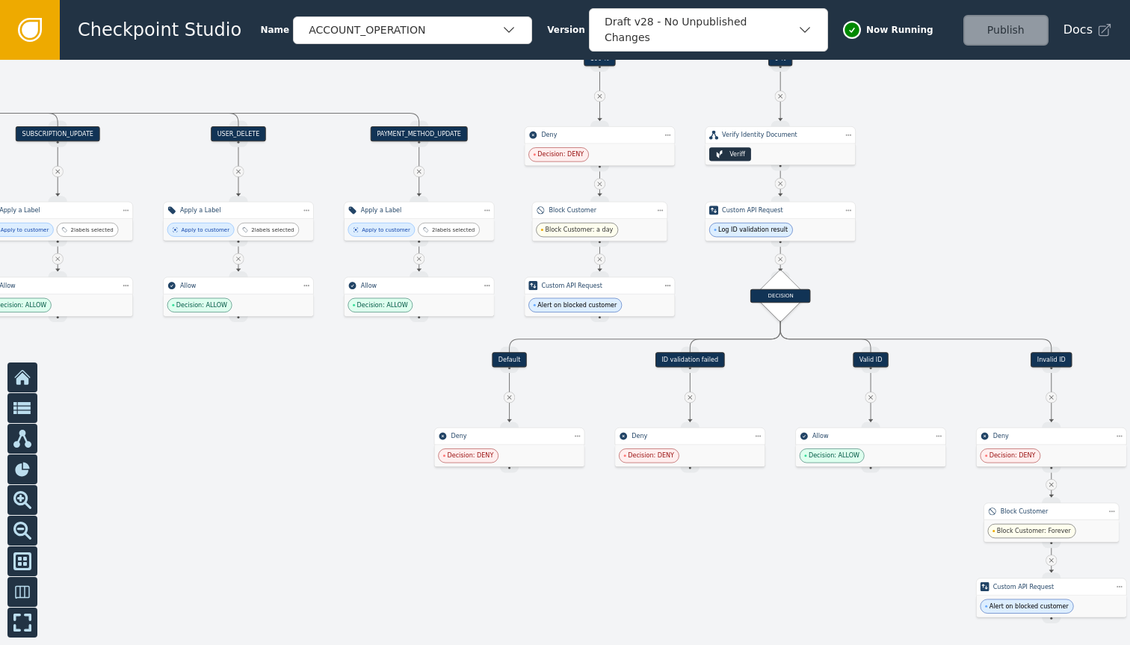
drag, startPoint x: 514, startPoint y: 485, endPoint x: 738, endPoint y: 600, distance: 252.1
click at [738, 600] on div at bounding box center [565, 352] width 1130 height 585
click at [502, 29] on icon "button" at bounding box center [509, 29] width 15 height 15
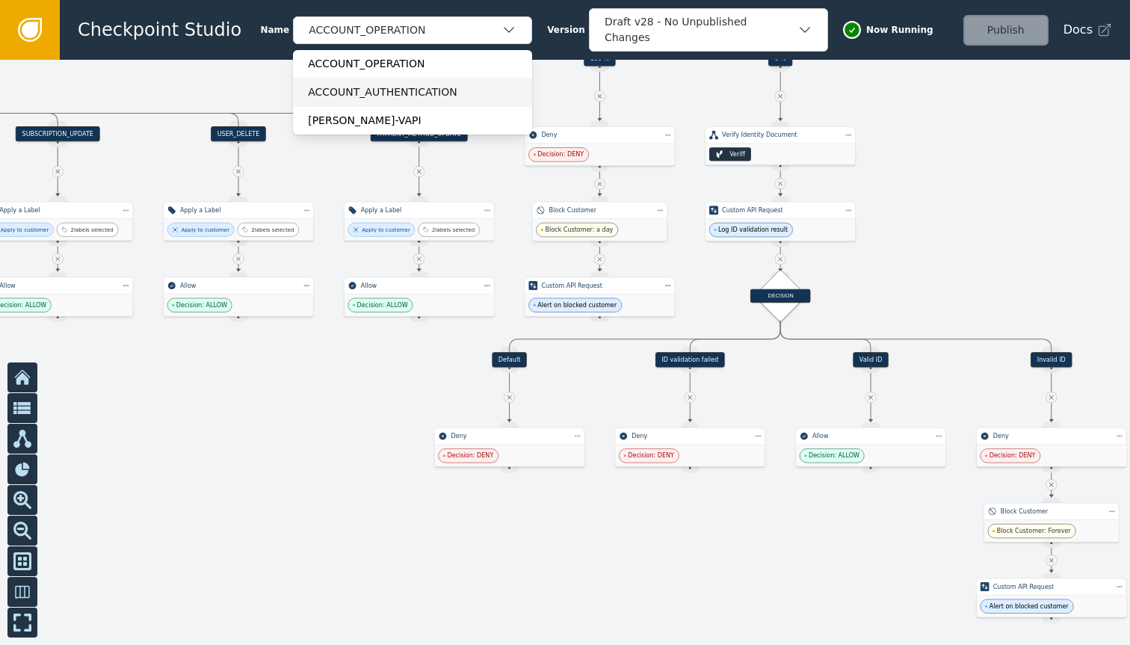
click at [455, 87] on div "ACCOUNT_AUTHENTICATION" at bounding box center [412, 92] width 209 height 16
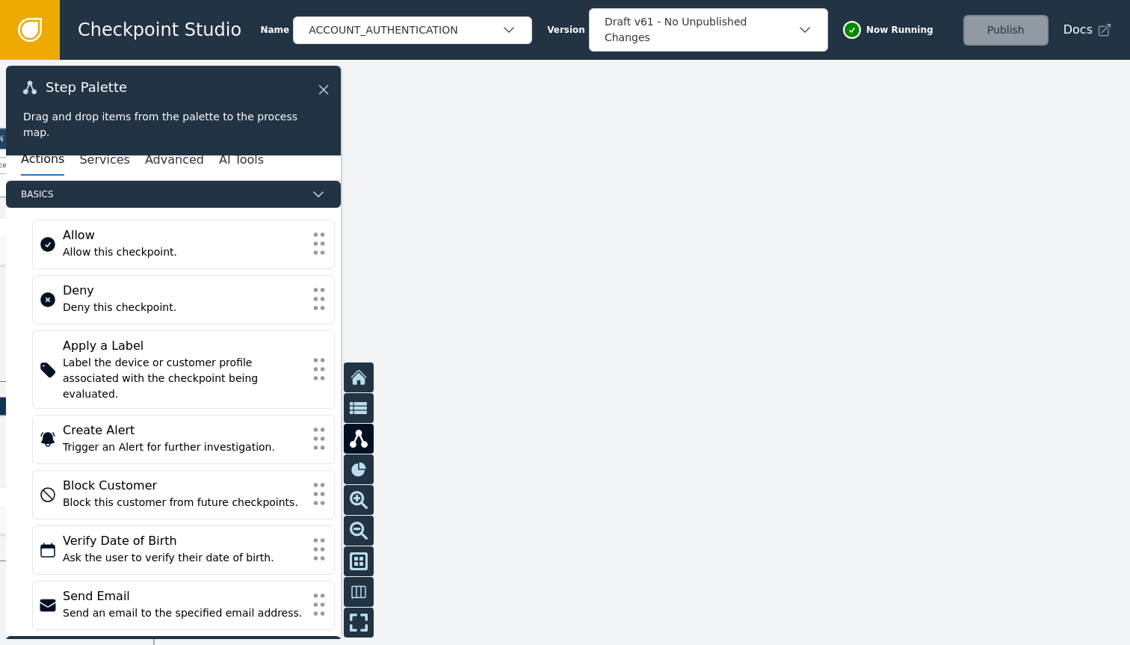
click at [331, 94] on icon at bounding box center [323, 89] width 16 height 16
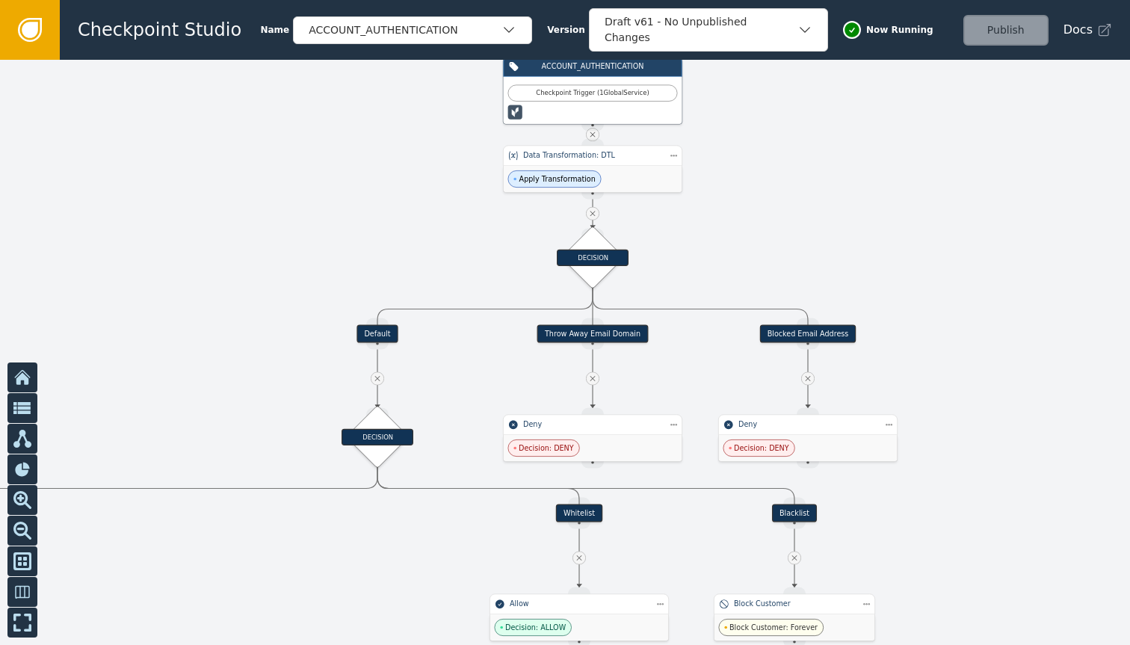
drag, startPoint x: 326, startPoint y: 262, endPoint x: 980, endPoint y: 191, distance: 657.9
click at [980, 191] on div at bounding box center [565, 352] width 1130 height 585
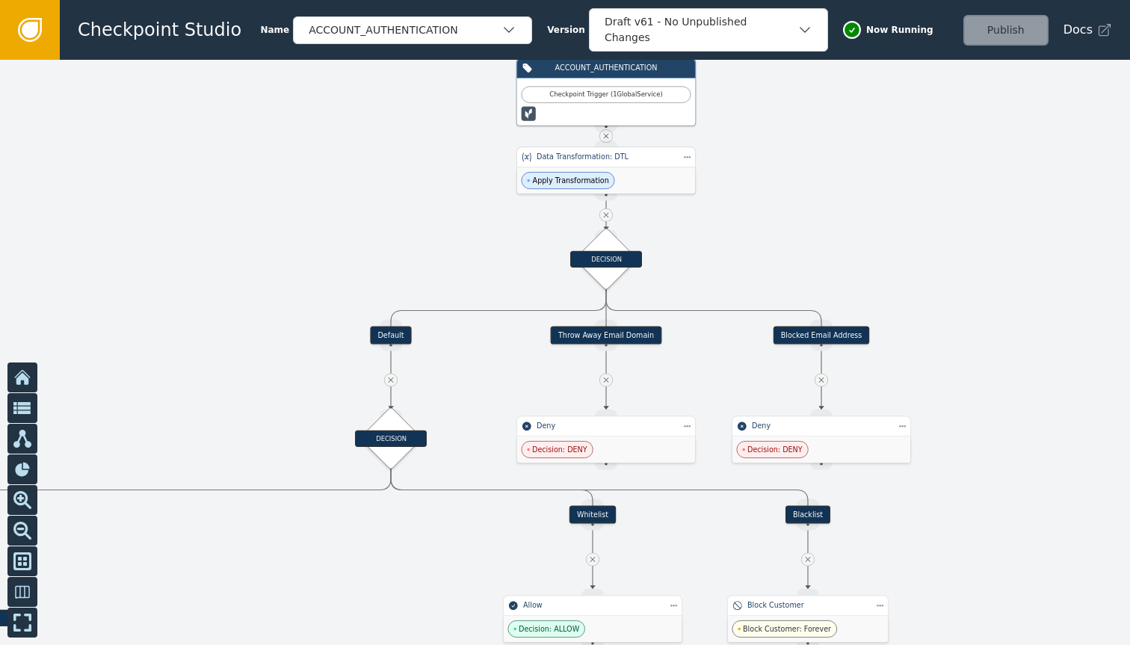
click at [644, 179] on div "Apply Transformation" at bounding box center [606, 180] width 179 height 26
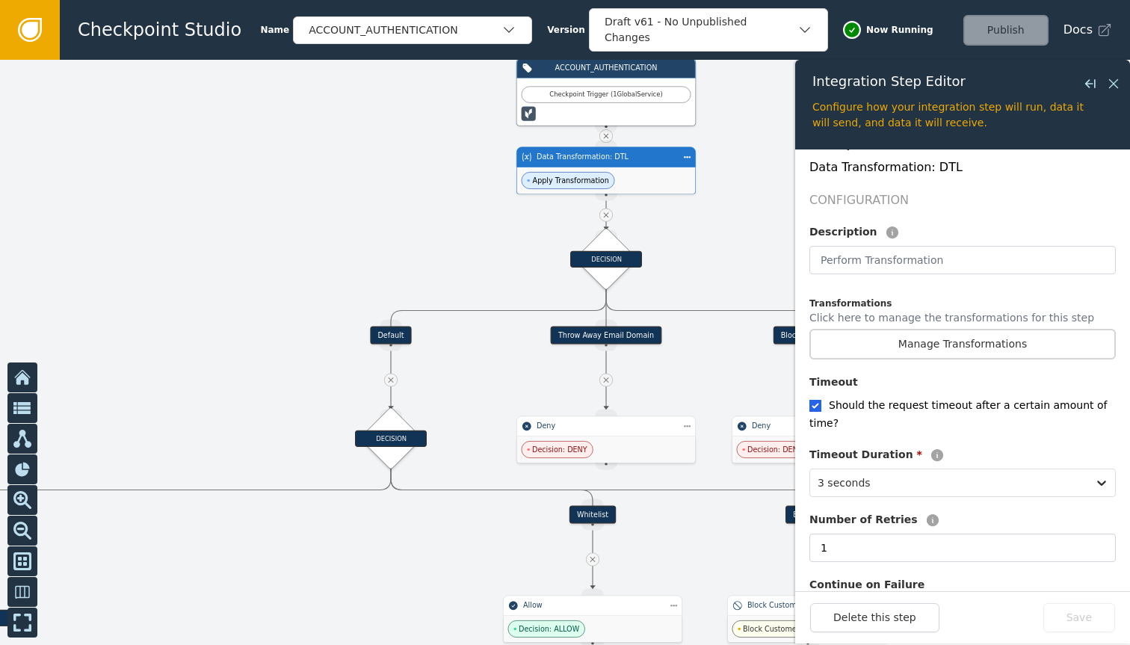
scroll to position [330, 0]
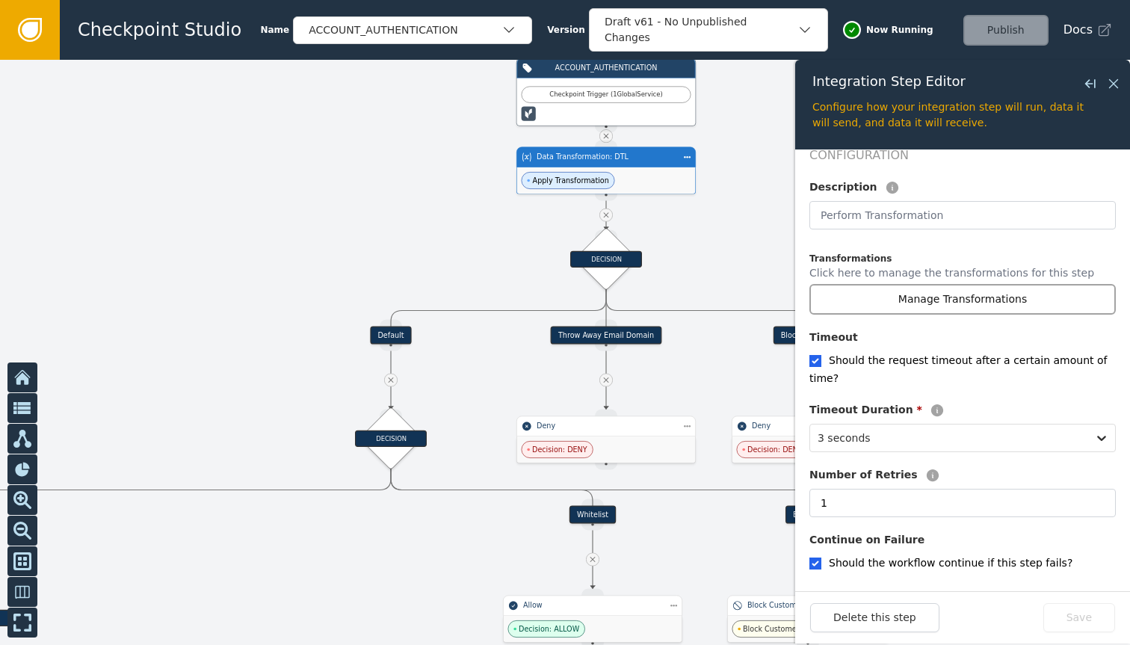
click at [916, 293] on button "Manage Transformations" at bounding box center [963, 299] width 306 height 31
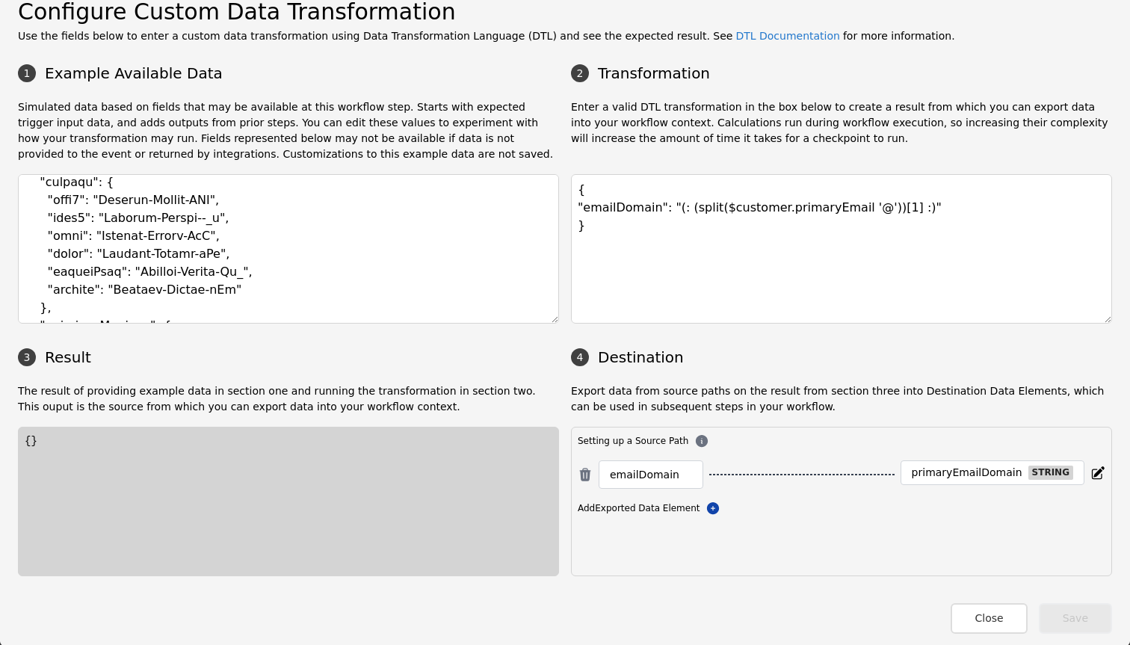
scroll to position [1203, 0]
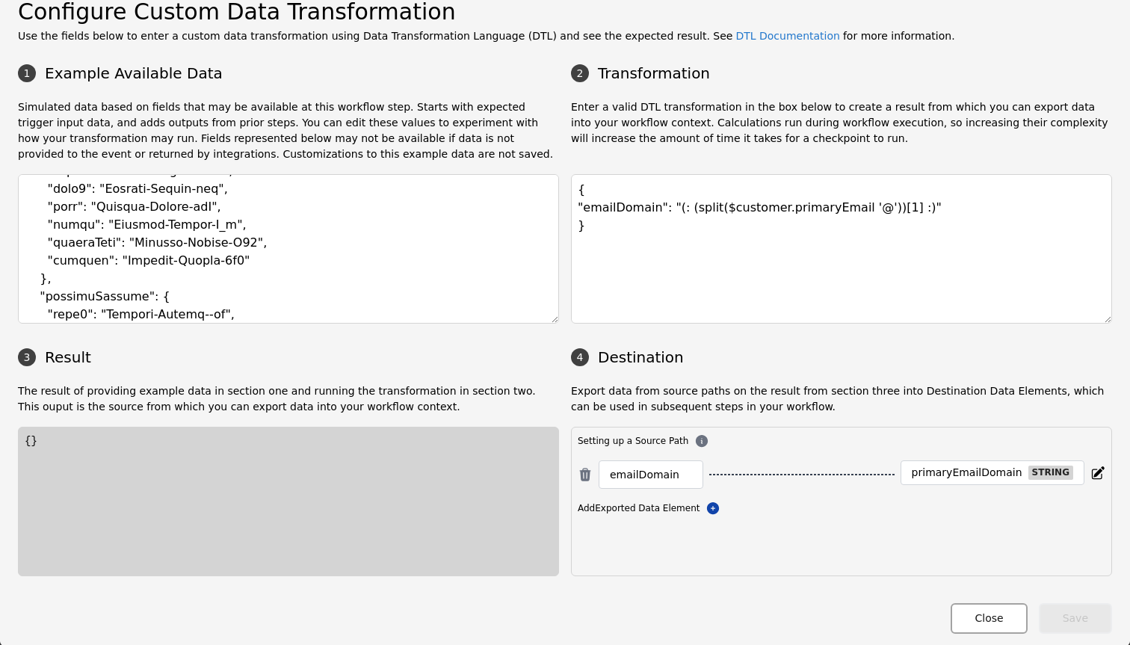
click at [952, 620] on button "Close" at bounding box center [989, 618] width 76 height 31
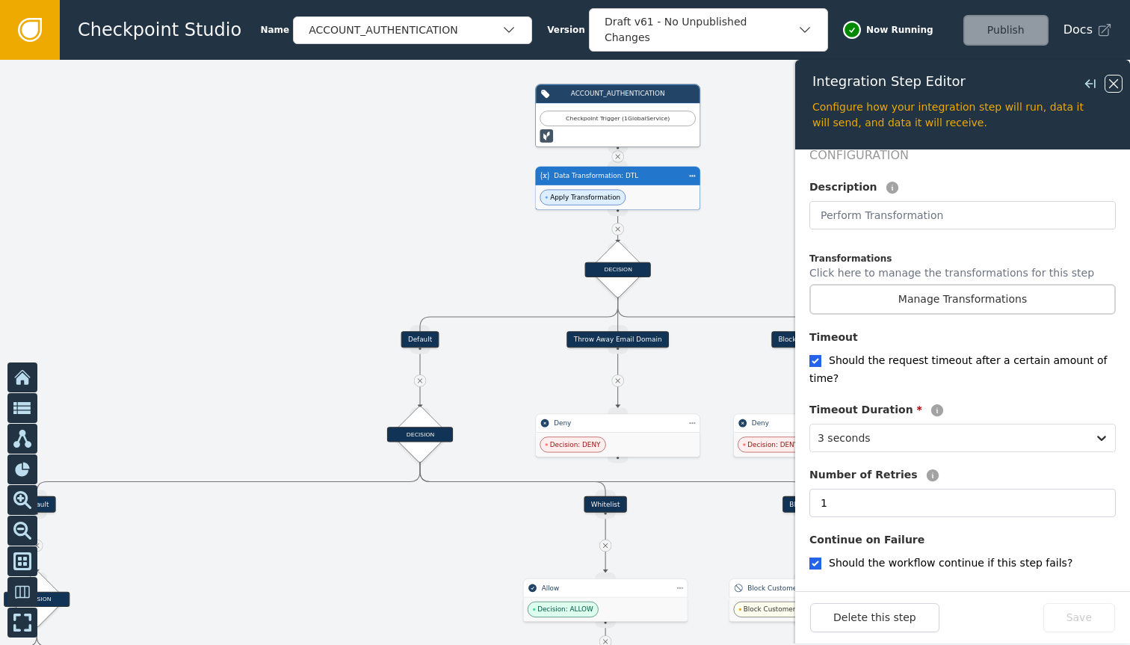
click at [1112, 82] on icon at bounding box center [1113, 83] width 9 height 9
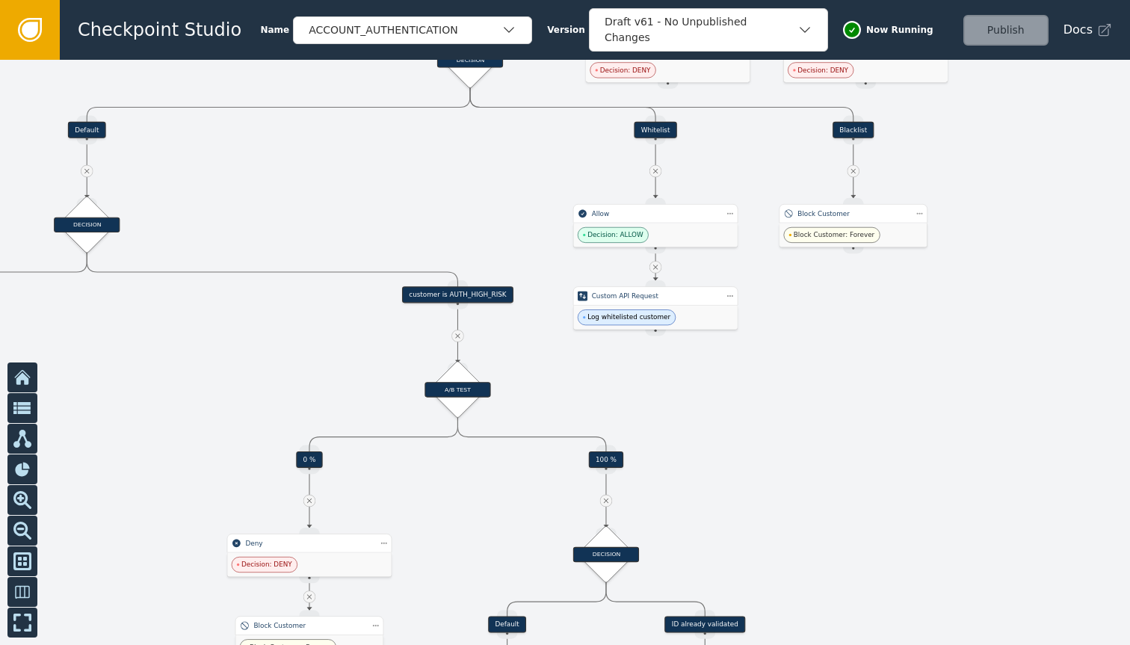
drag, startPoint x: 928, startPoint y: 542, endPoint x: 979, endPoint y: 167, distance: 377.8
click at [979, 167] on div at bounding box center [565, 352] width 1130 height 585
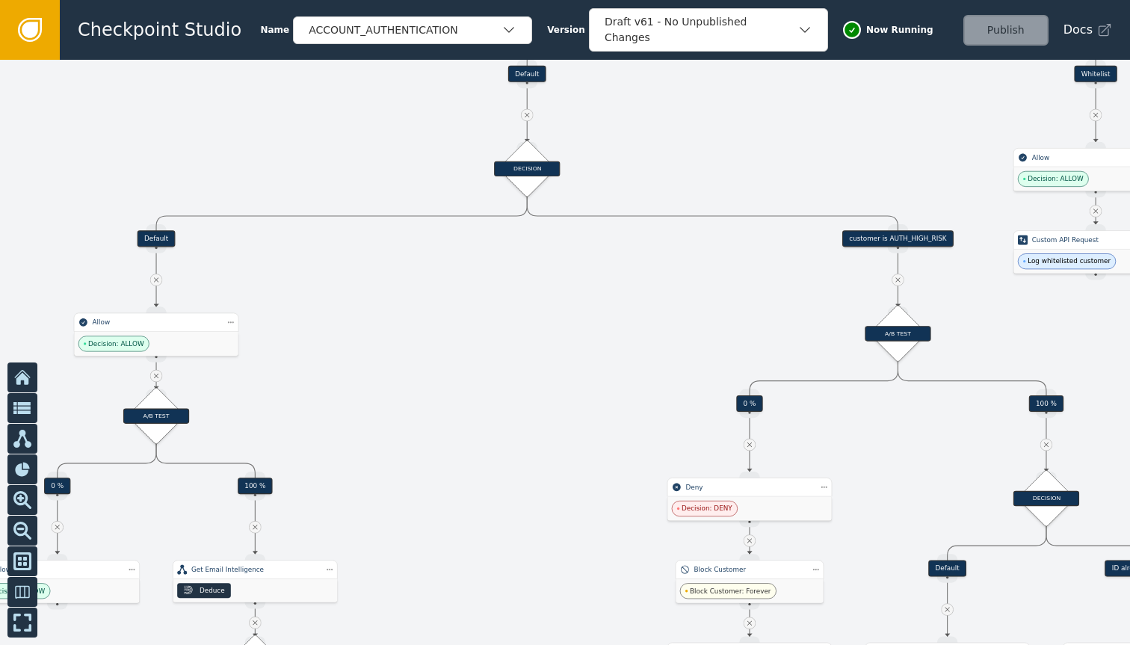
drag, startPoint x: 689, startPoint y: 399, endPoint x: 1130, endPoint y: 343, distance: 443.9
click at [1130, 343] on div at bounding box center [565, 352] width 1130 height 585
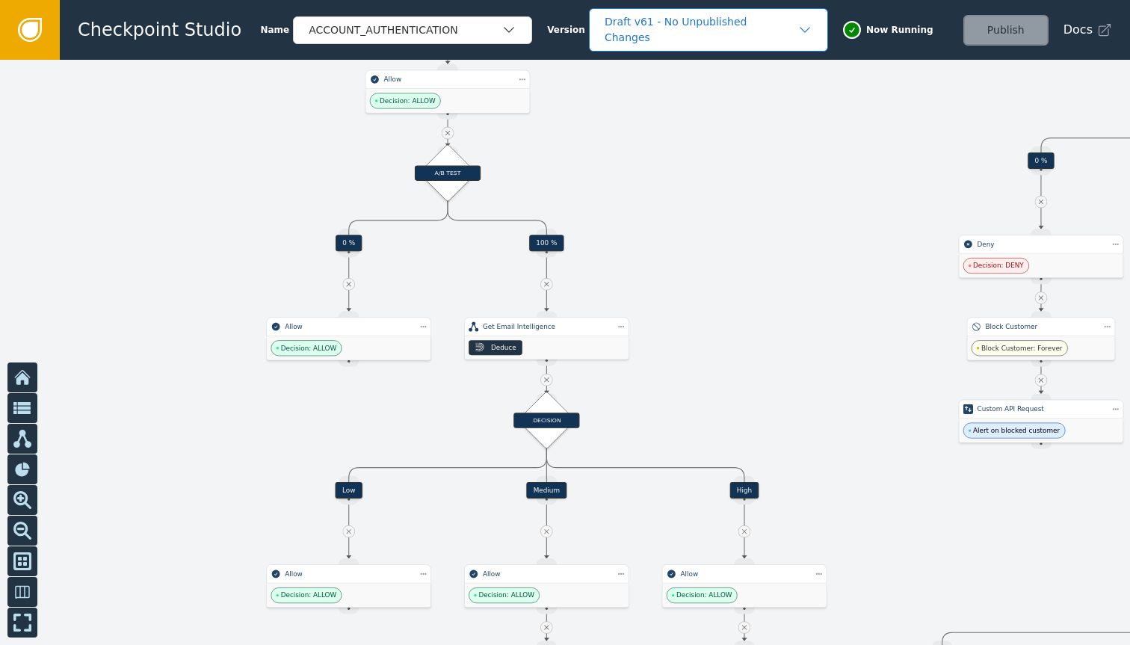
drag, startPoint x: 516, startPoint y: 270, endPoint x: 807, endPoint y: 27, distance: 379.5
click at [807, 1] on div "Checkpoint Studio Name ACCOUNT_AUTHENTICATION Version Draft v61 - No Unpublishe…" at bounding box center [565, 0] width 1130 height 1
click at [602, 341] on div "Deduce" at bounding box center [547, 347] width 164 height 23
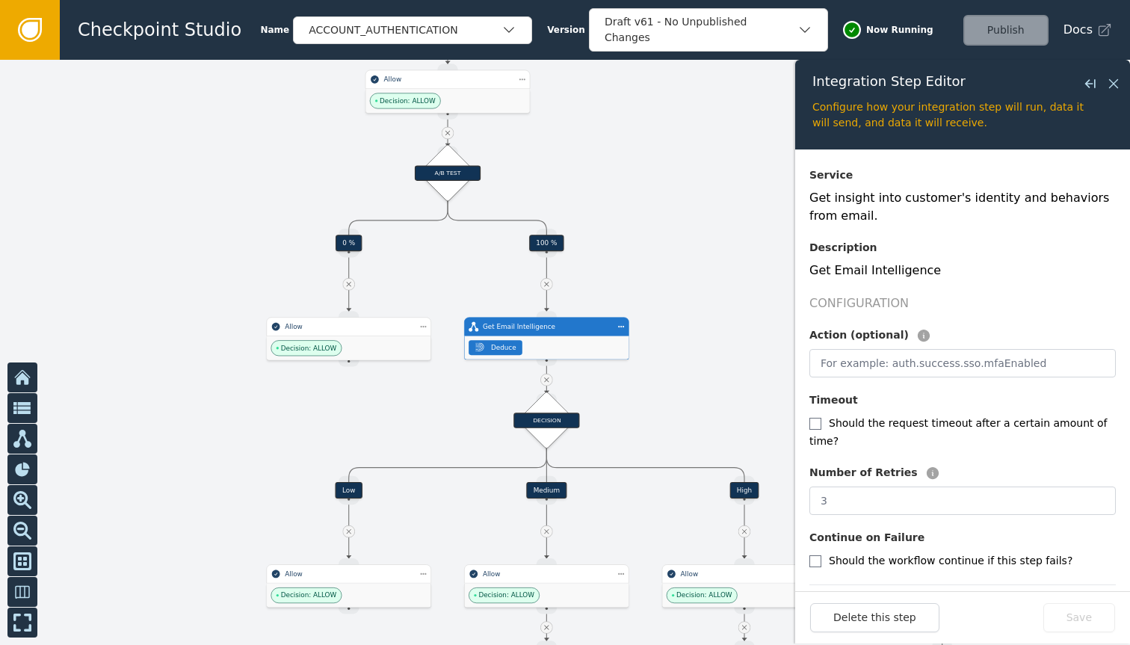
scroll to position [155, 0]
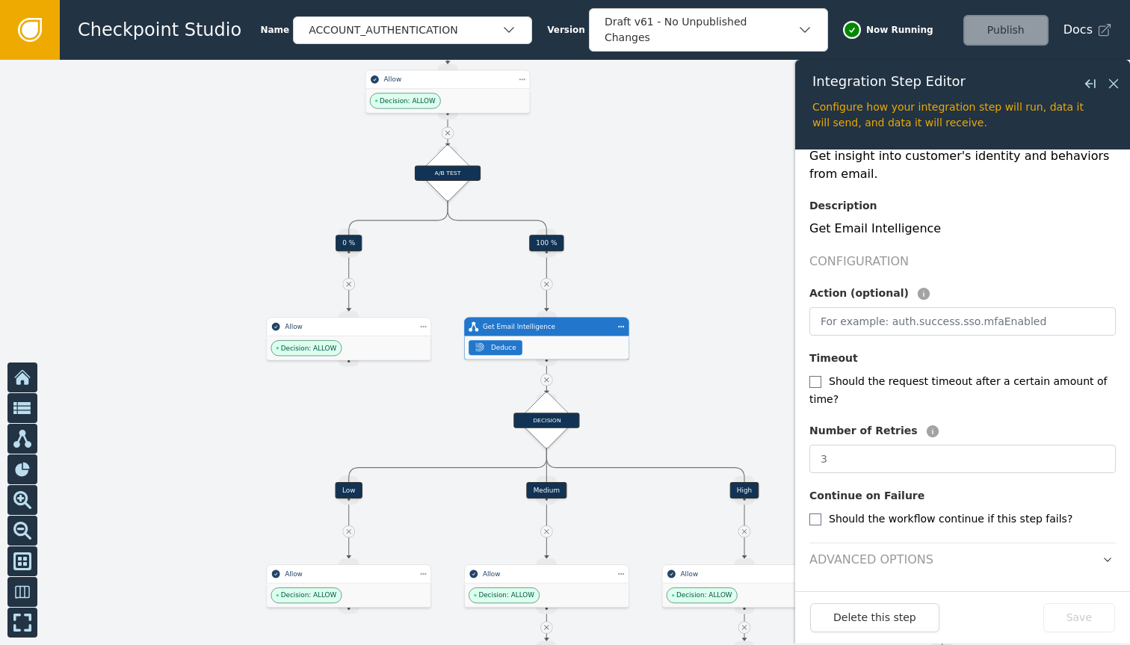
click at [891, 574] on div "Overview Integration Deduce Configure Integration Service Get insight into cust…" at bounding box center [963, 304] width 306 height 574
click at [908, 561] on h2 "Advanced Options" at bounding box center [872, 560] width 124 height 18
click at [1086, 561] on header "Advanced Options" at bounding box center [963, 556] width 306 height 26
click at [1103, 558] on icon "button" at bounding box center [1108, 560] width 10 height 10
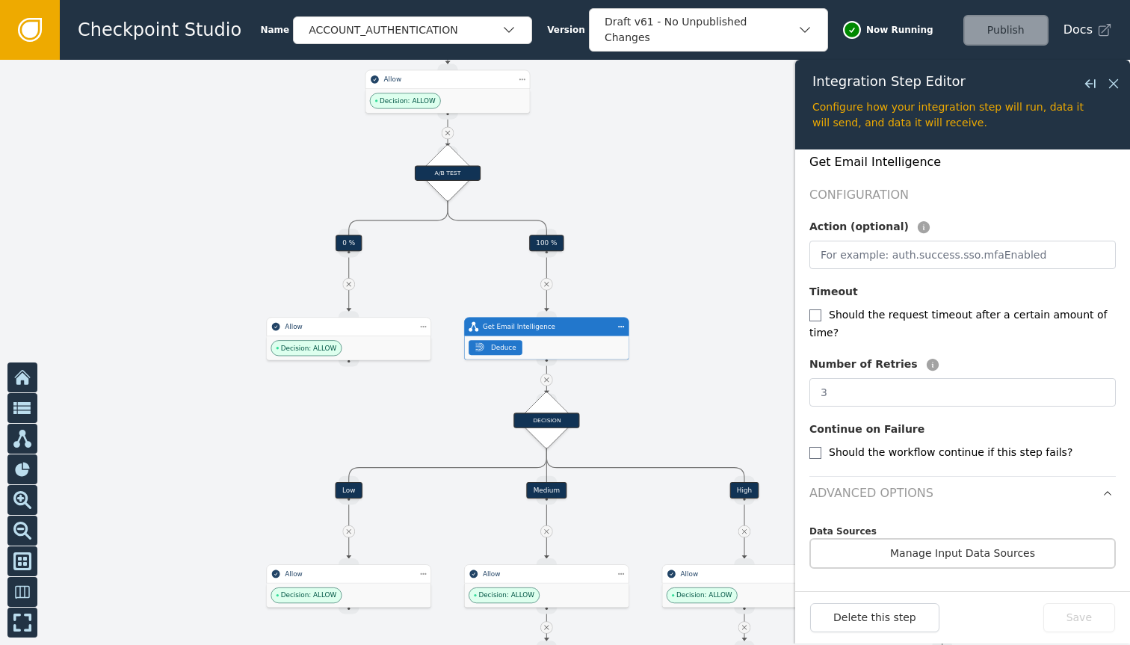
click at [638, 228] on div at bounding box center [565, 352] width 1130 height 585
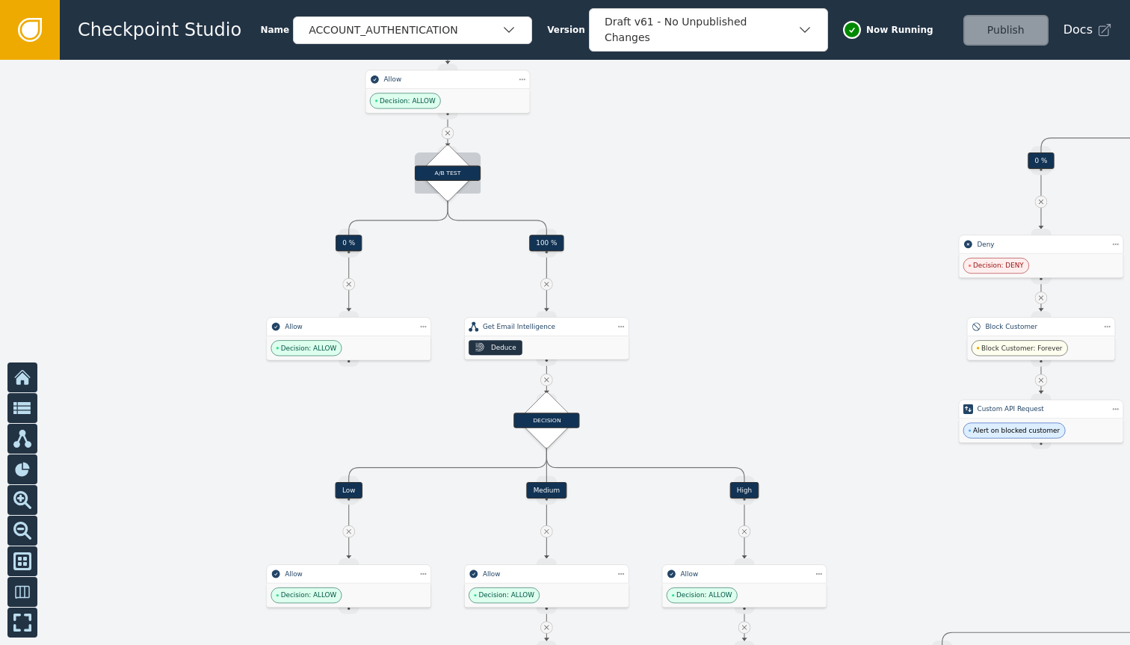
click at [455, 192] on div "A/B TEST" at bounding box center [448, 172] width 40 height 40
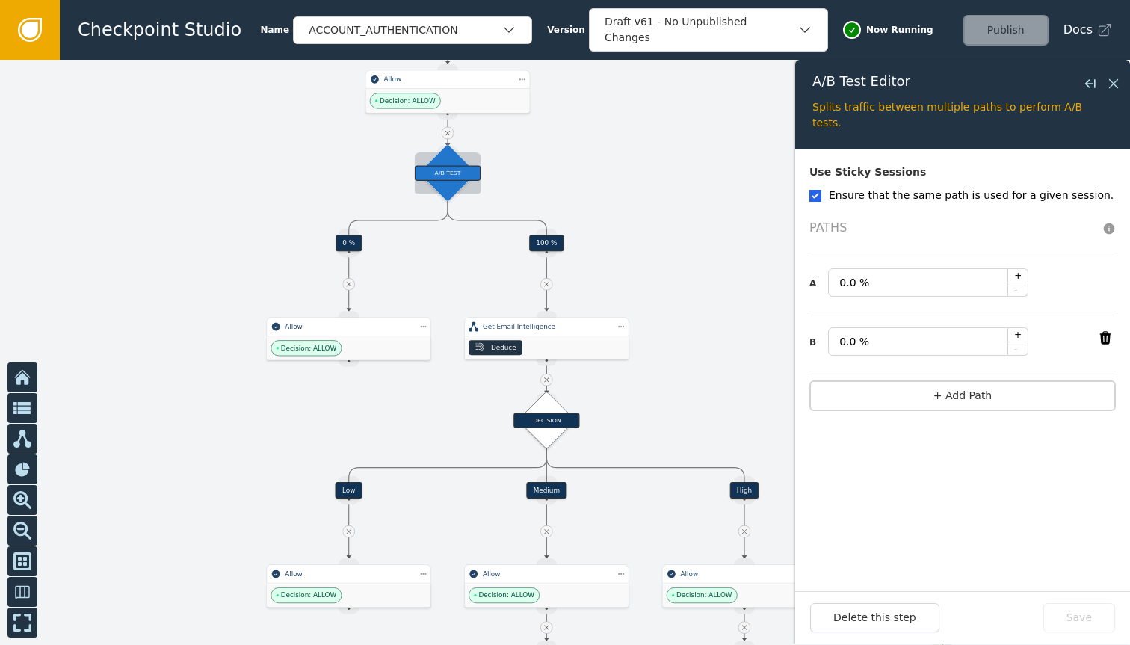
type input "100.0 %"
click at [680, 353] on div at bounding box center [565, 352] width 1130 height 585
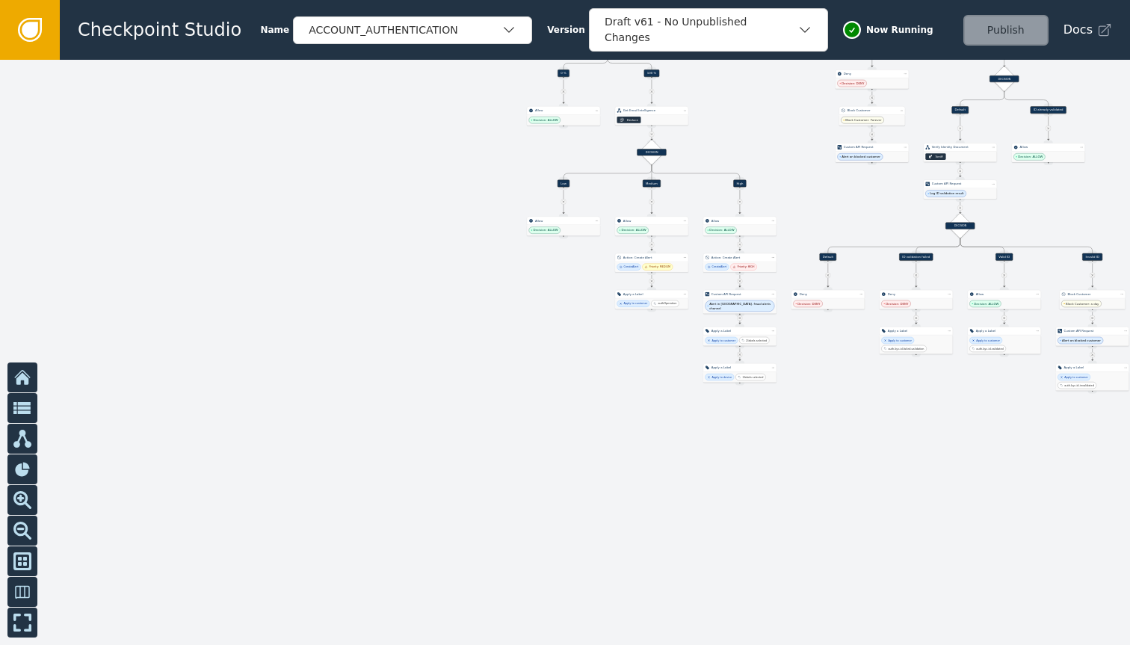
drag, startPoint x: 745, startPoint y: 369, endPoint x: 741, endPoint y: 176, distance: 192.2
click at [742, 176] on div at bounding box center [565, 352] width 1130 height 585
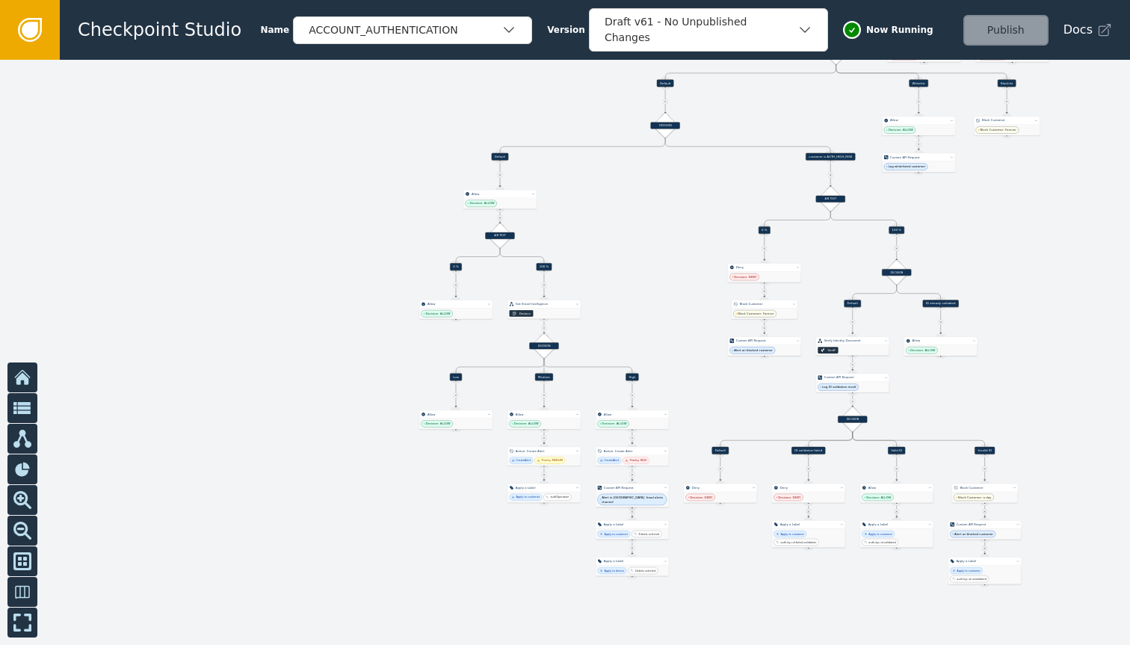
drag, startPoint x: 741, startPoint y: 176, endPoint x: 630, endPoint y: 380, distance: 231.5
click at [630, 380] on div at bounding box center [565, 352] width 1130 height 585
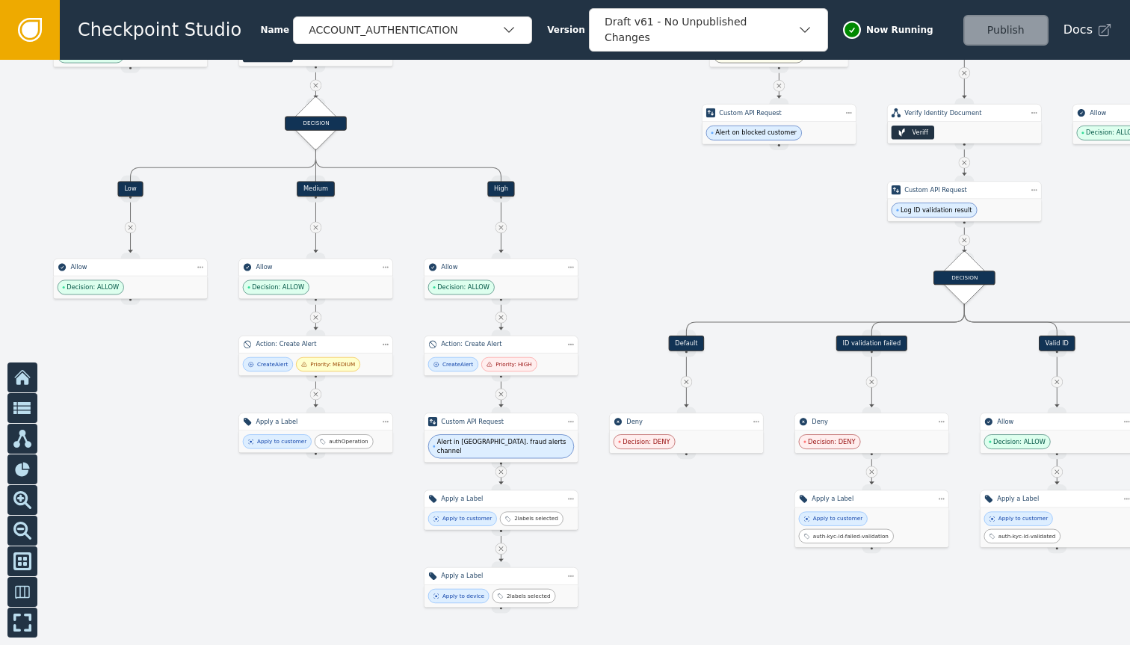
drag, startPoint x: 650, startPoint y: 317, endPoint x: 521, endPoint y: 95, distance: 256.9
click at [521, 95] on div at bounding box center [565, 352] width 1130 height 585
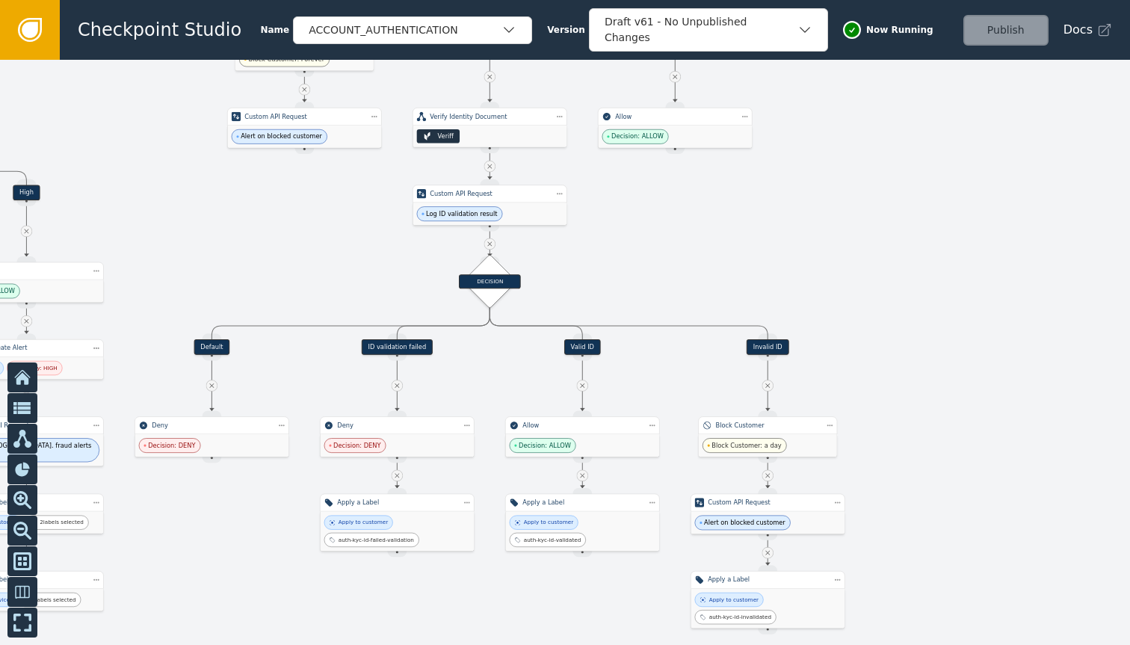
drag, startPoint x: 804, startPoint y: 246, endPoint x: 339, endPoint y: 242, distance: 465.0
click at [339, 242] on div at bounding box center [565, 352] width 1130 height 585
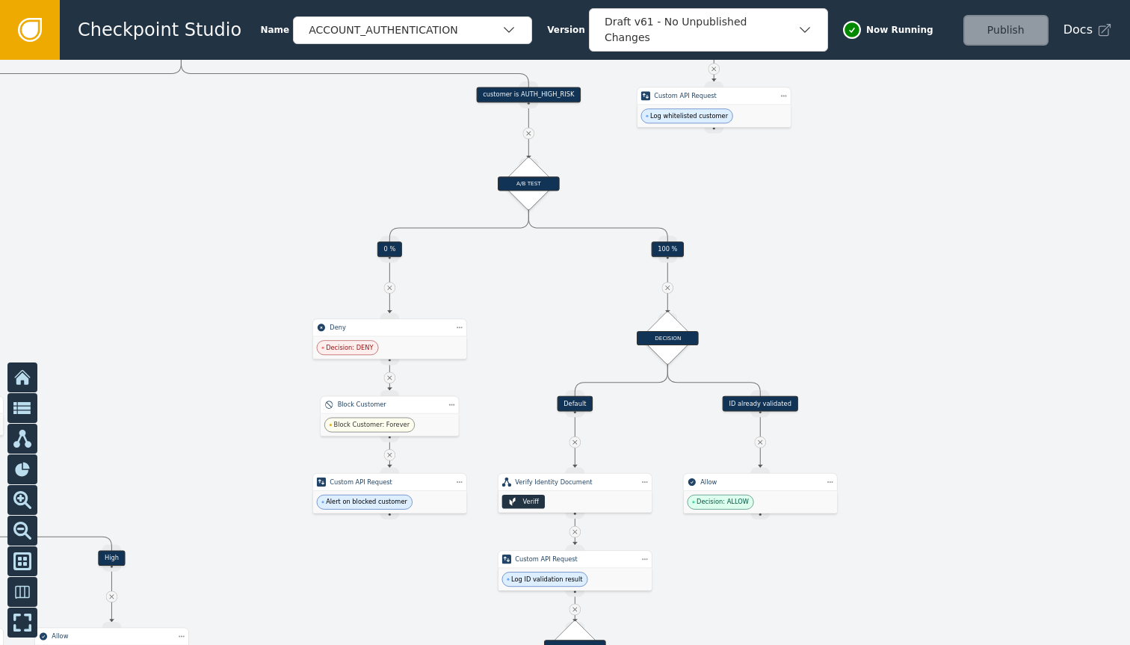
drag, startPoint x: 676, startPoint y: 236, endPoint x: 761, endPoint y: 613, distance: 386.3
click at [761, 613] on div at bounding box center [565, 352] width 1130 height 585
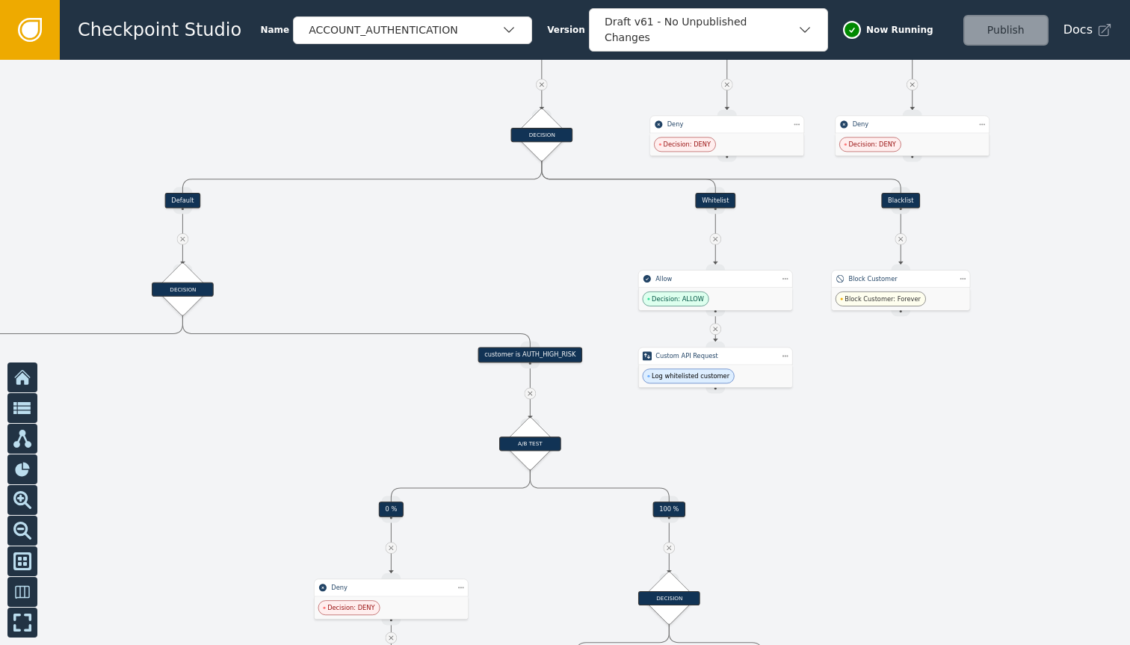
drag, startPoint x: 828, startPoint y: 282, endPoint x: 830, endPoint y: 509, distance: 227.3
click at [829, 530] on div at bounding box center [565, 352] width 1130 height 585
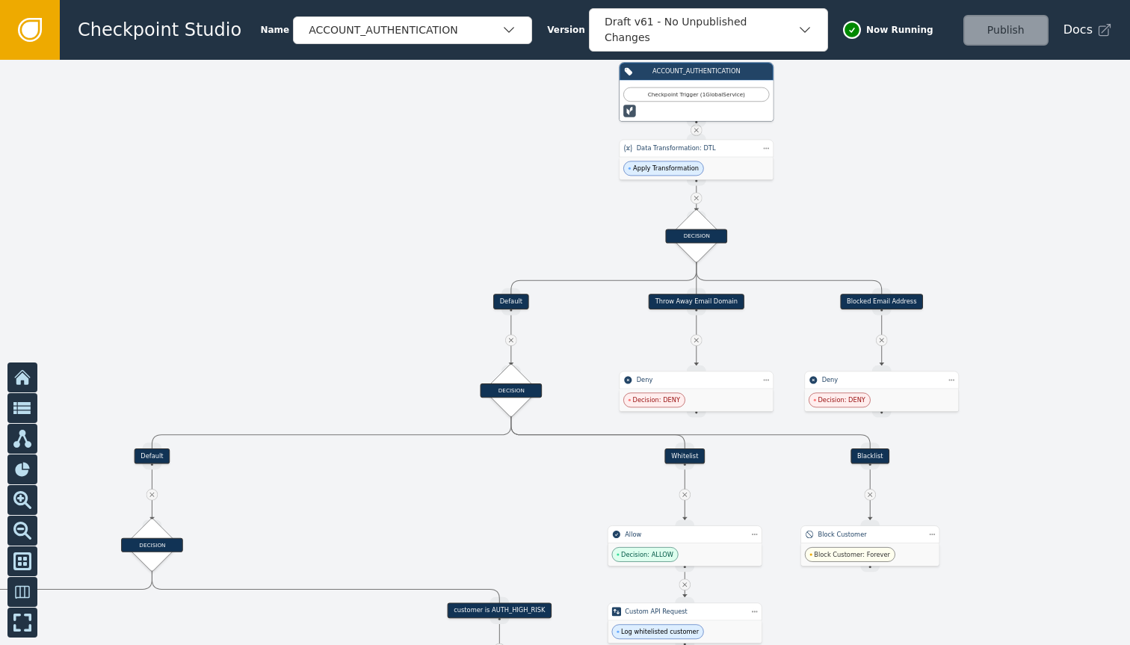
drag, startPoint x: 883, startPoint y: 339, endPoint x: 852, endPoint y: 595, distance: 257.5
click at [852, 595] on div at bounding box center [565, 352] width 1130 height 585
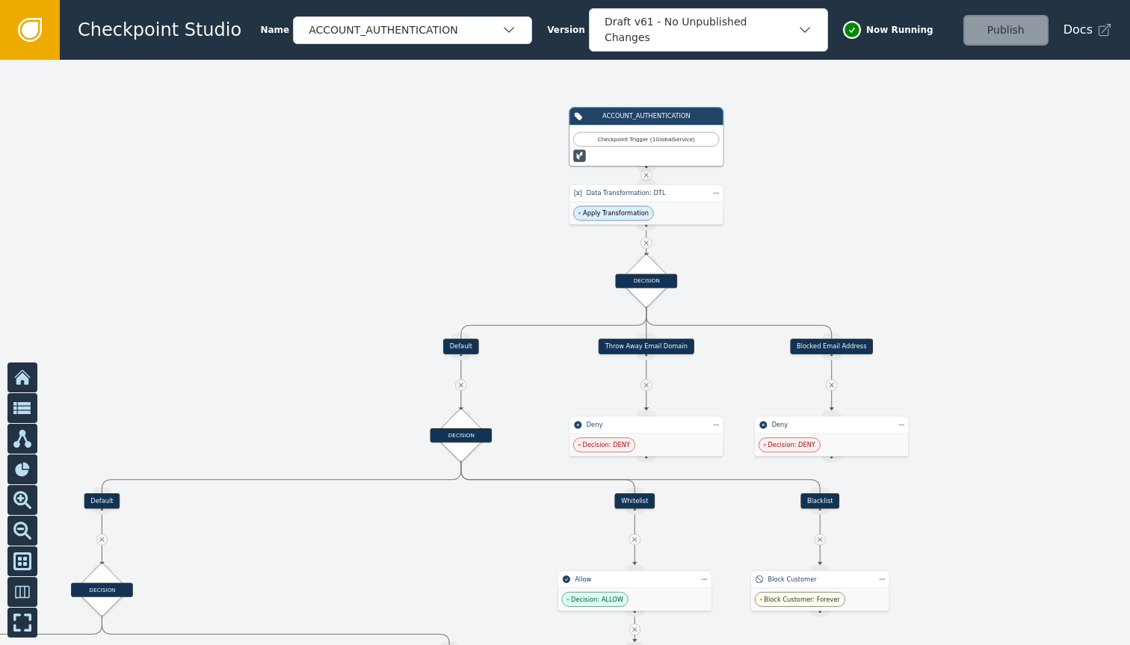
drag, startPoint x: 923, startPoint y: 434, endPoint x: 821, endPoint y: 549, distance: 153.5
click at [821, 549] on div at bounding box center [565, 352] width 1130 height 585
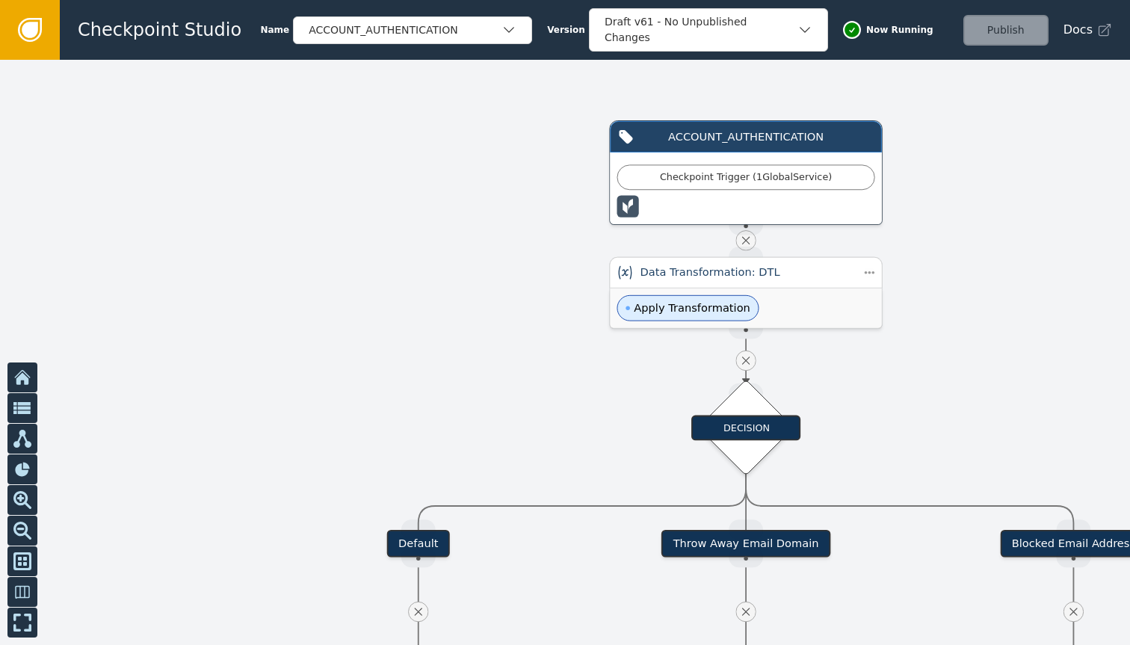
click at [772, 292] on div "Apply Transformation" at bounding box center [745, 309] width 271 height 40
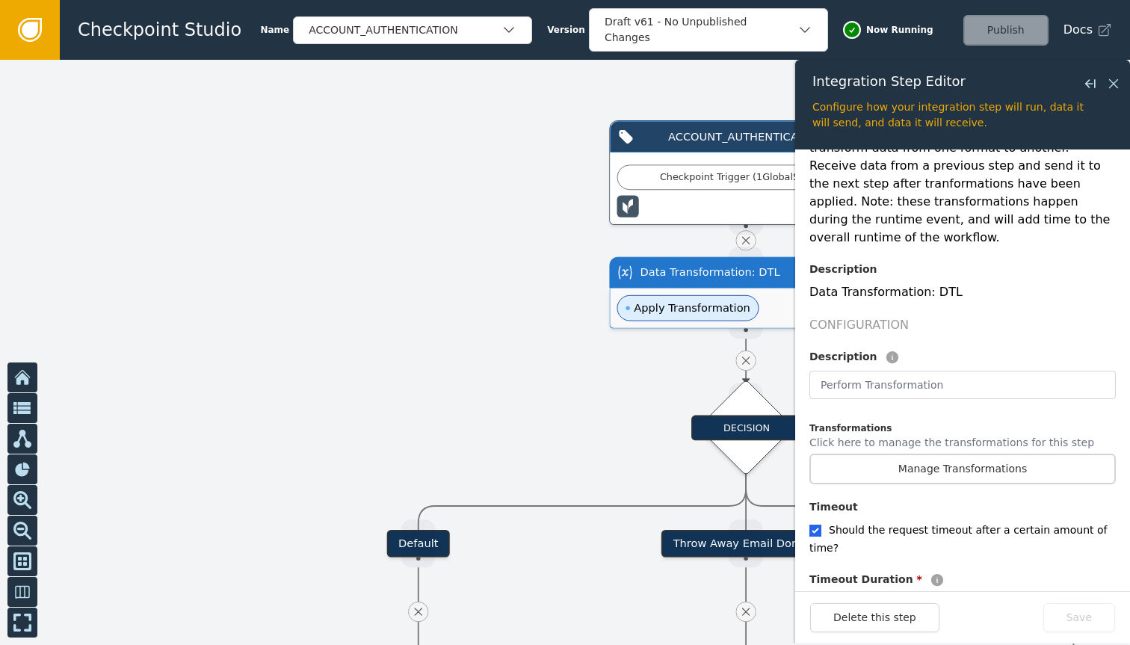
scroll to position [330, 0]
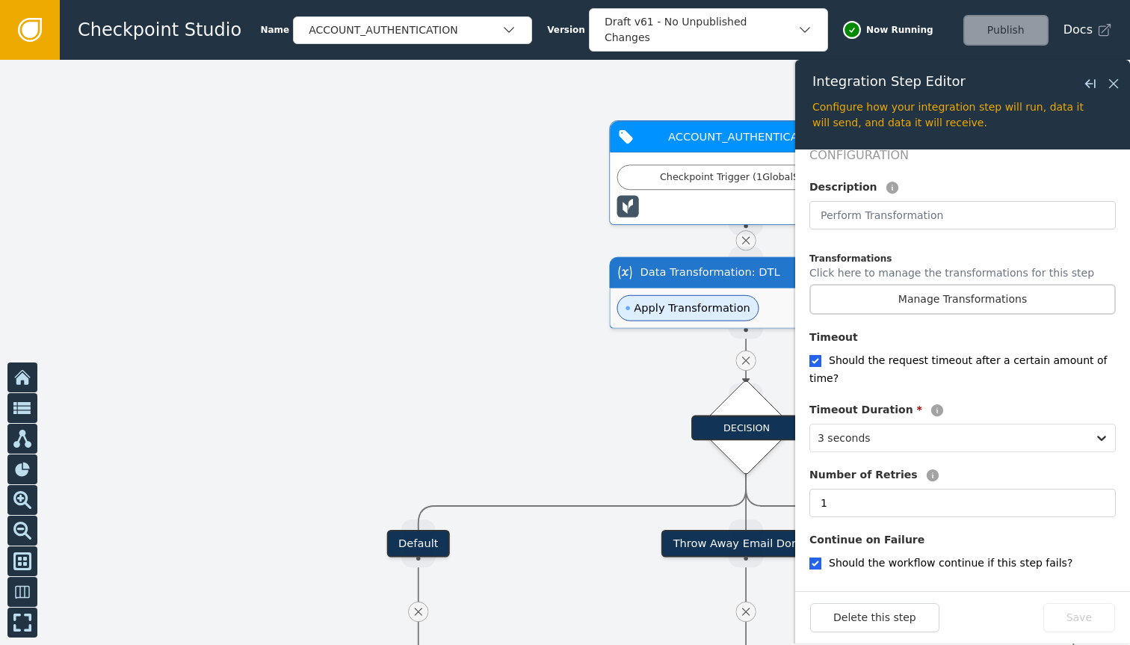
click at [701, 181] on div "Checkpoint Trigger ( 1 Global Service )" at bounding box center [746, 177] width 240 height 14
